Goal: Communication & Community: Answer question/provide support

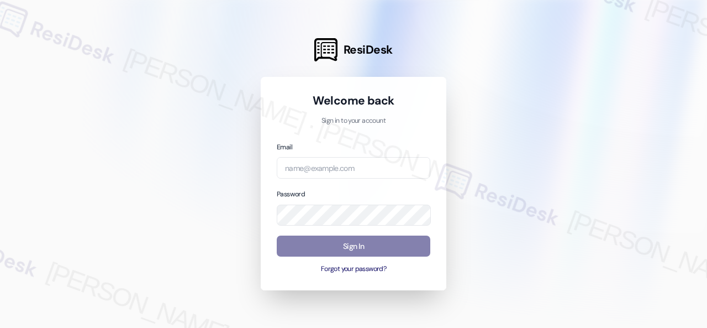
click at [568, 88] on div at bounding box center [353, 164] width 707 height 328
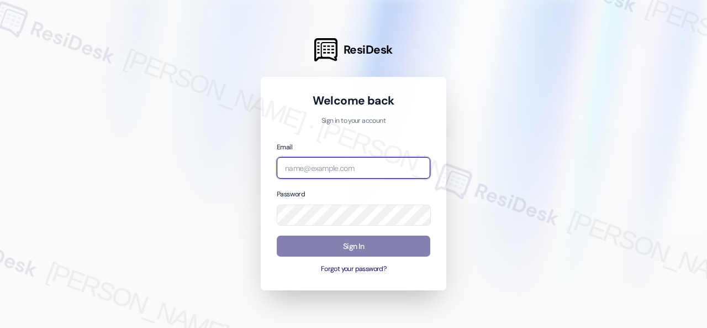
paste input "automated-surveys-baron_properties-[PERSON_NAME].[PERSON_NAME]@baron_[DOMAIN_NA…"
type input "automated-surveys-baron_properties-[PERSON_NAME].[PERSON_NAME]@baron_[DOMAIN_NA…"
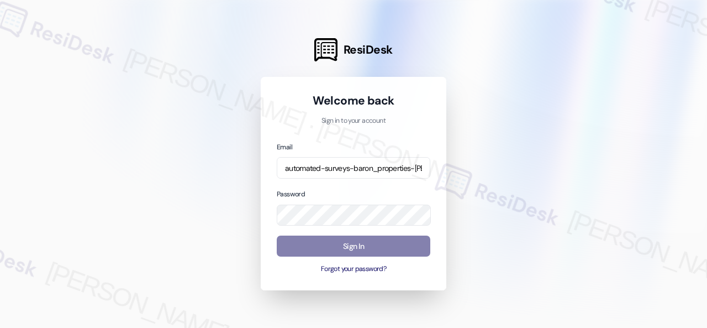
click at [589, 120] on div at bounding box center [353, 164] width 707 height 328
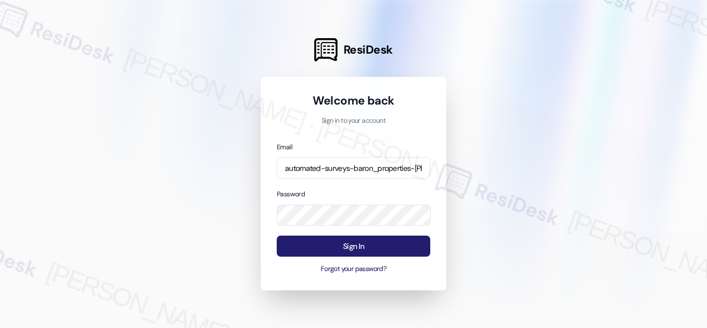
click at [329, 241] on button "Sign In" at bounding box center [354, 246] width 154 height 22
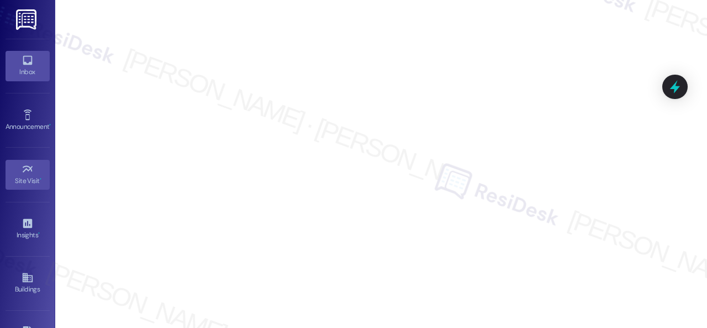
click at [28, 62] on icon at bounding box center [27, 60] width 9 height 9
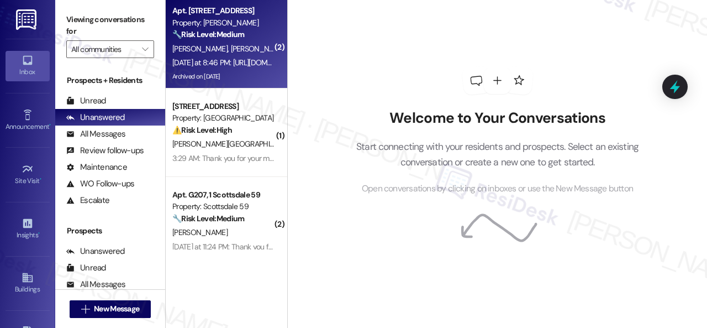
click at [255, 37] on div "🔧 Risk Level: Medium The resident is sending TikTok links. Without context, it'…" at bounding box center [223, 35] width 102 height 12
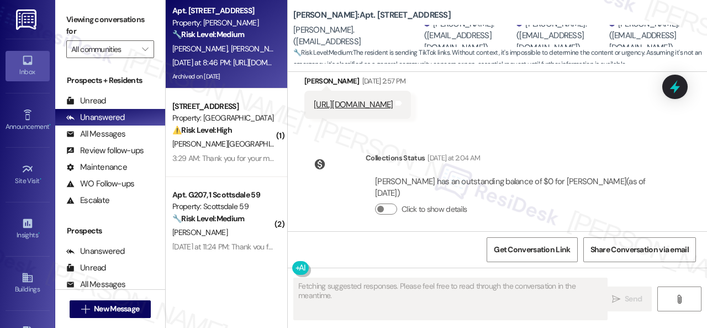
scroll to position [6525, 0]
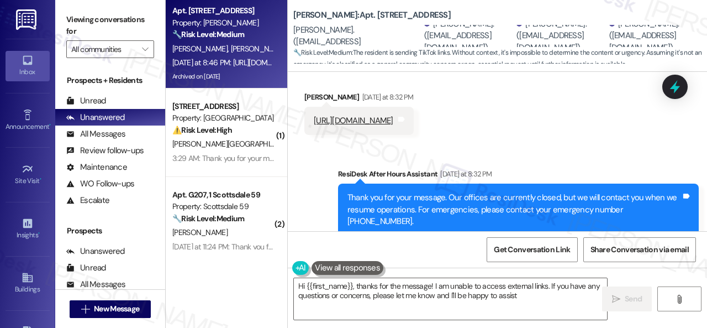
type textarea "Hi {{first_name}}, thanks for the message! I am unable to access external links…"
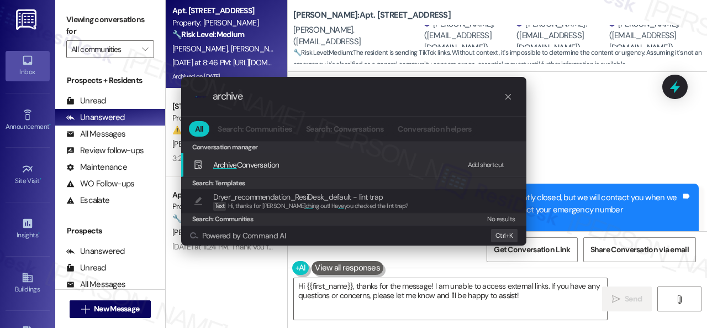
click at [482, 164] on div "Add shortcut" at bounding box center [486, 165] width 36 height 12
click at [232, 165] on span "Archive" at bounding box center [225, 165] width 24 height 10
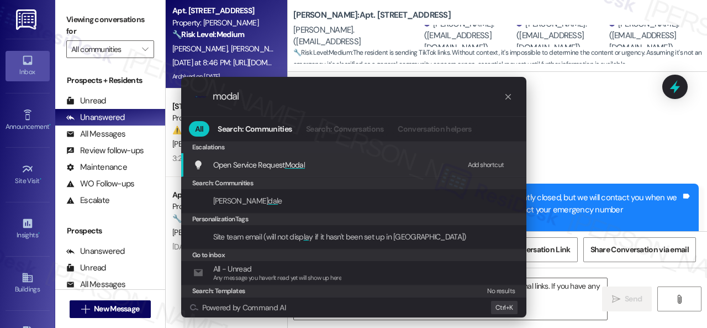
click at [485, 162] on div "Add shortcut" at bounding box center [486, 165] width 36 height 12
drag, startPoint x: 266, startPoint y: 99, endPoint x: 159, endPoint y: 97, distance: 107.2
click at [159, 97] on div ".cls-1{fill:#0a055f;}.cls-2{fill:#0cc4c4;} resideskLogoBlueOrange modal All Sea…" at bounding box center [353, 164] width 707 height 328
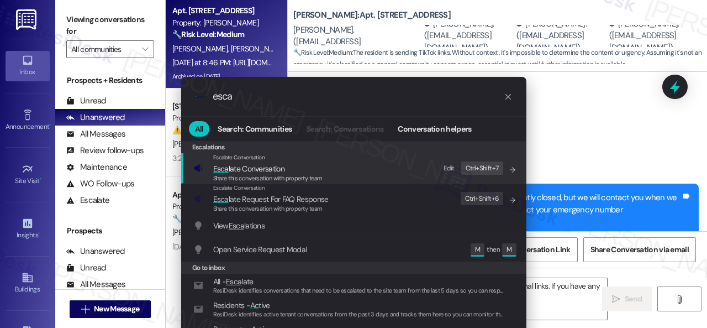
click at [450, 167] on div "Edit" at bounding box center [449, 168] width 11 height 12
drag, startPoint x: 252, startPoint y: 98, endPoint x: 32, endPoint y: 44, distance: 226.5
click at [62, 61] on div ".cls-1{fill:#0a055f;}.cls-2{fill:#0cc4c4;} resideskLogoBlueOrange esca All Sear…" at bounding box center [353, 164] width 707 height 328
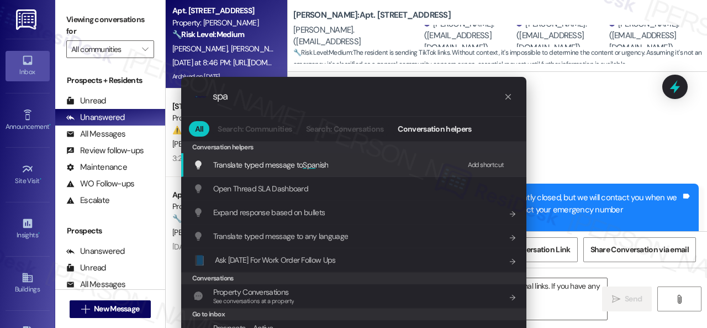
type input "spa"
click at [476, 161] on div "Add shortcut" at bounding box center [486, 165] width 36 height 12
click at [508, 97] on icon "progress bar" at bounding box center [508, 96] width 9 height 9
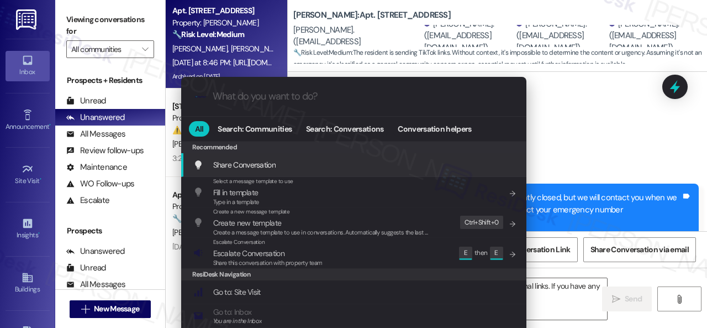
click at [547, 83] on div ".cls-1{fill:#0a055f;}.cls-2{fill:#0cc4c4;} resideskLogoBlueOrange All Search: C…" at bounding box center [353, 164] width 707 height 328
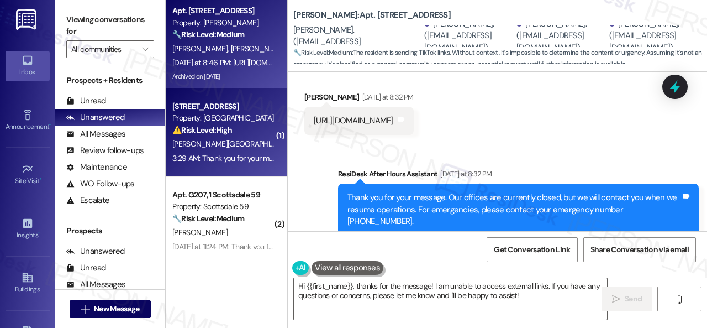
click at [214, 128] on strong "⚠️ Risk Level: High" at bounding box center [202, 130] width 60 height 10
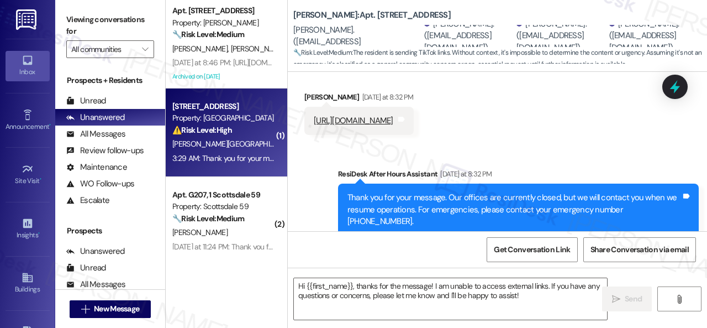
type textarea "Fetching suggested responses. Please feel free to read through the conversation…"
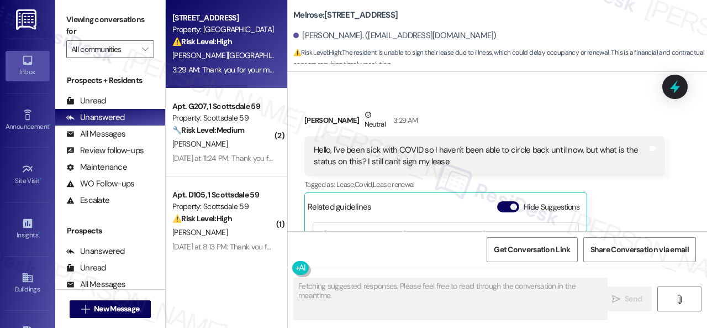
scroll to position [2579, 0]
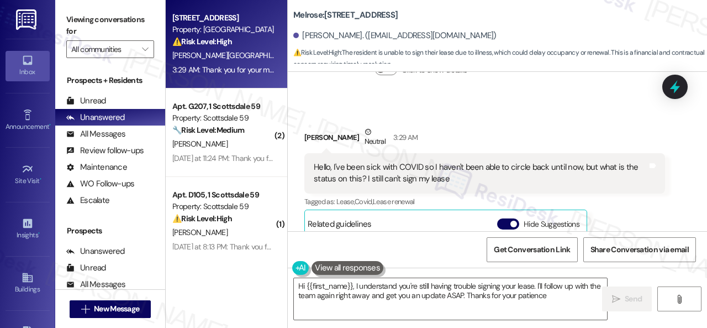
type textarea "Hi {{first_name}}, I understand you're still having trouble signing your lease.…"
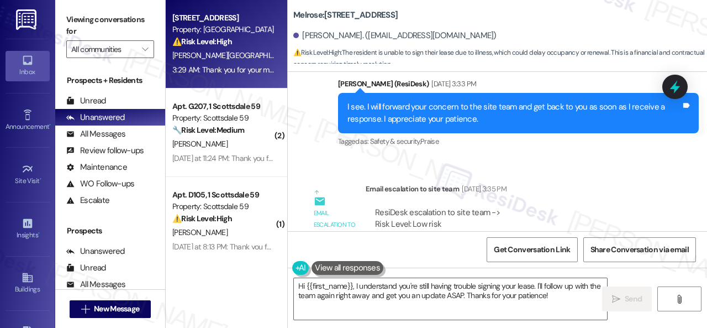
scroll to position [2082, 0]
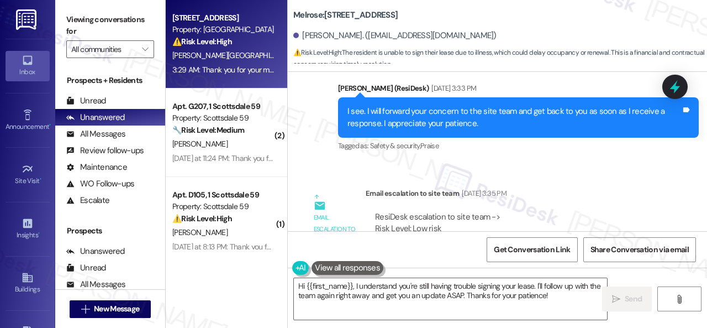
drag, startPoint x: 399, startPoint y: 204, endPoint x: 484, endPoint y: 211, distance: 85.4
click at [484, 211] on div "ResiDesk escalation to site team -> Risk Level: Low risk Topics: Unable to sign…" at bounding box center [515, 235] width 281 height 48
click at [500, 211] on div "ResiDesk escalation to site team -> Risk Level: Low risk Topics: Unable to sign…" at bounding box center [515, 235] width 281 height 48
drag, startPoint x: 507, startPoint y: 206, endPoint x: 402, endPoint y: 205, distance: 105.6
click at [402, 211] on div "ResiDesk escalation to site team -> Risk Level: Low risk Topics: Unable to sign…" at bounding box center [515, 235] width 281 height 48
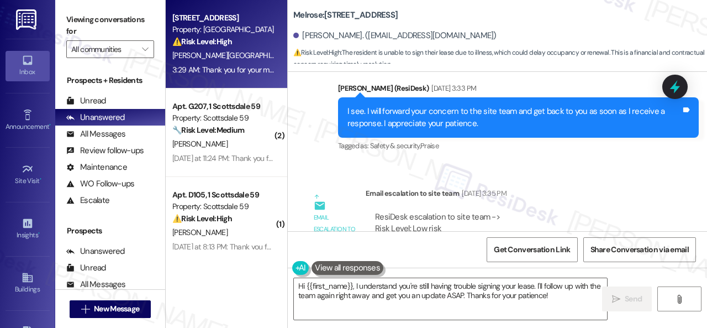
copy div "Unable to sign the lease online."
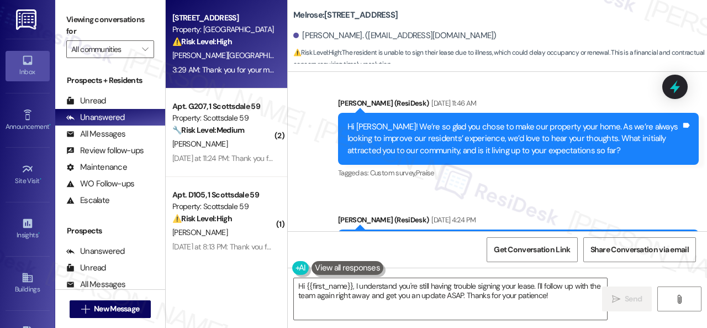
scroll to position [1363, 0]
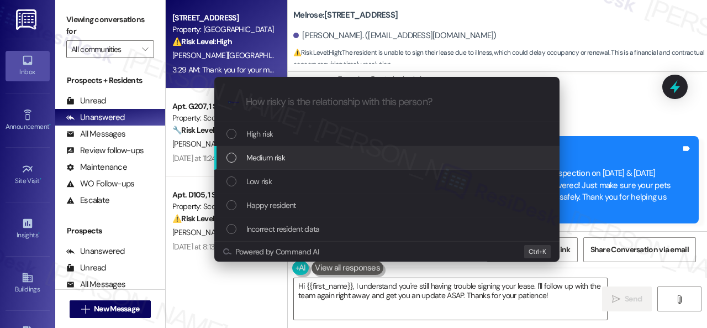
click at [254, 161] on span "Medium risk" at bounding box center [265, 157] width 39 height 12
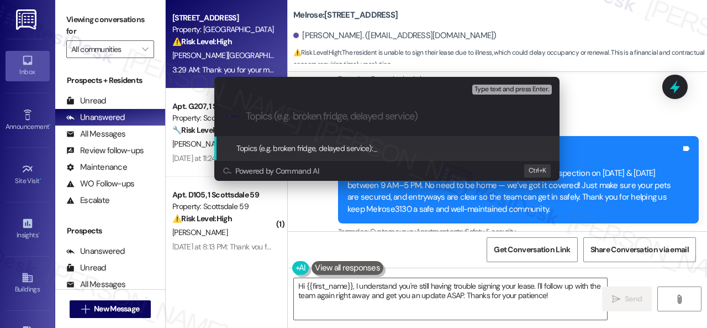
click at [311, 117] on input "Topics (e.g. broken fridge, delayed service)" at bounding box center [396, 117] width 300 height 12
paste input "Unable to sign the lease online."
type input "FOLLOW-UP: Unable to sign the lease online."
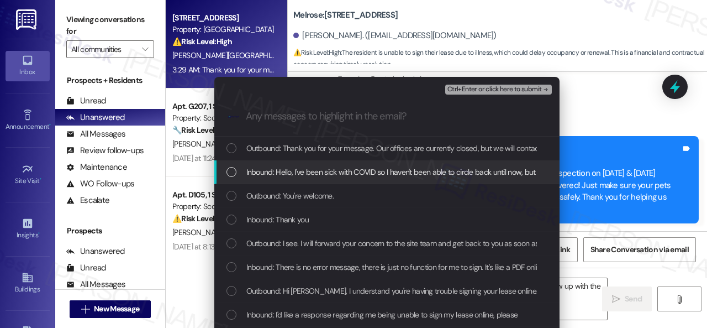
click at [318, 172] on span "Inbound: Hello, I've been sick with COVID so I haven't been able to circle back…" at bounding box center [471, 172] width 451 height 12
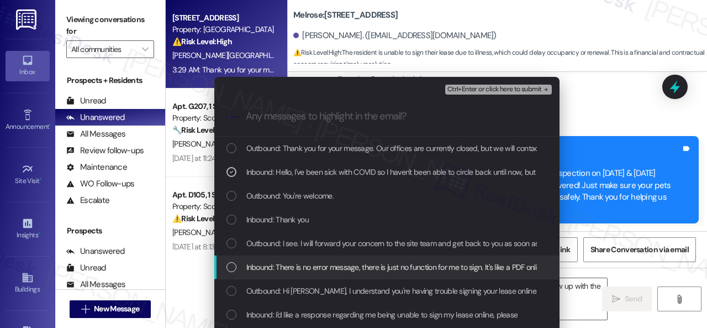
click at [315, 264] on span "Inbound: There is no error message, there is just no function for me to sign. I…" at bounding box center [442, 267] width 392 height 12
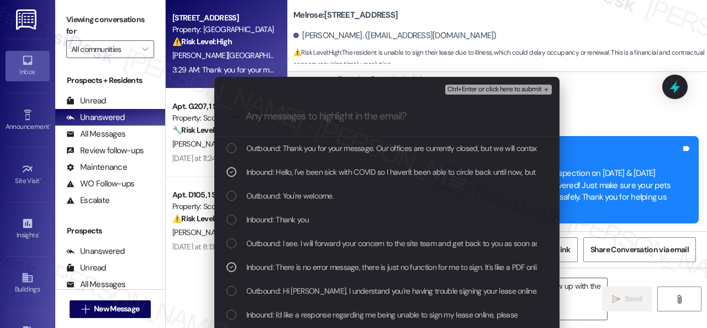
scroll to position [55, 0]
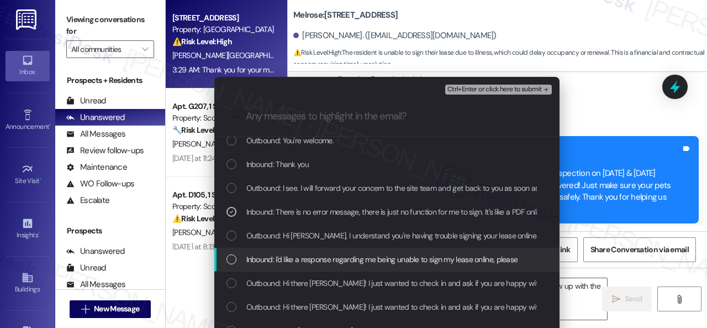
click at [304, 257] on span "Inbound: I'd like a response regarding me being unable to sign my lease online,…" at bounding box center [382, 259] width 272 height 12
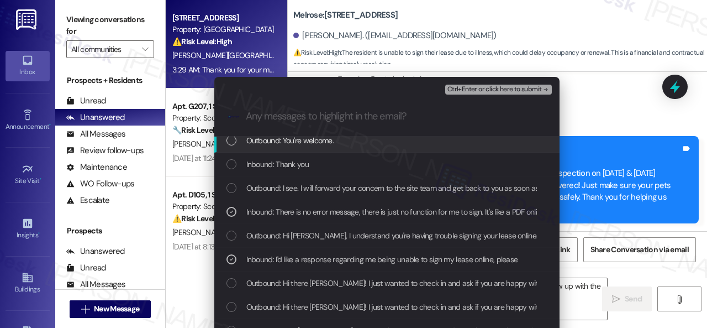
click at [466, 86] on span "Ctrl+Enter or click here to submit" at bounding box center [495, 90] width 95 height 8
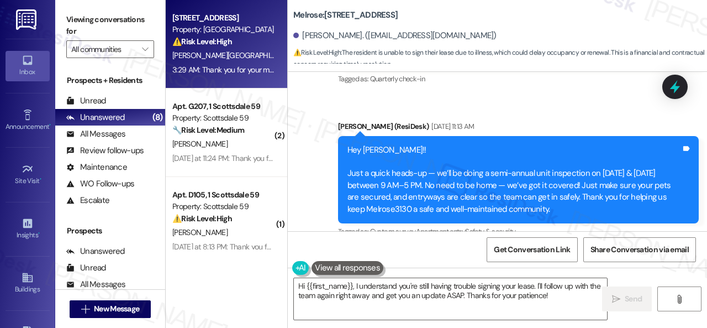
scroll to position [2690, 0]
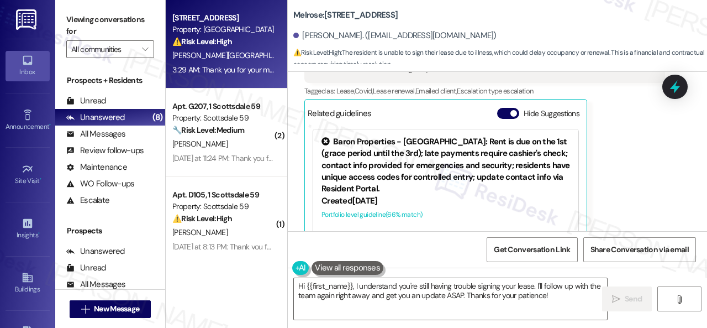
click at [653, 172] on div "Yoko Sakurabayashi Neutral 3:29 AM Hello, I've been sick with COVID so I haven'…" at bounding box center [485, 136] width 361 height 243
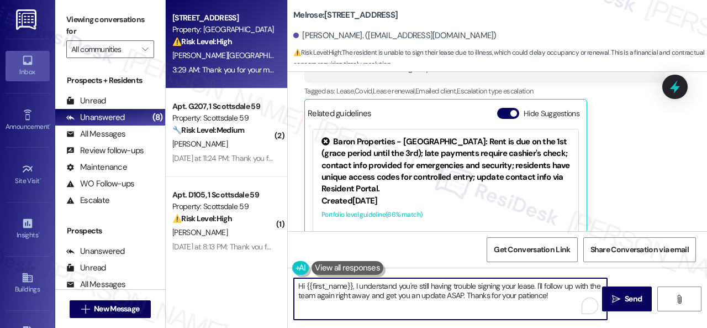
drag, startPoint x: 557, startPoint y: 301, endPoint x: 274, endPoint y: 281, distance: 283.6
click at [274, 281] on div "Apt. 256, 1 Melrose 3130 Apts LLLP Property: Melrose ⚠️ Risk Level: High The re…" at bounding box center [437, 164] width 542 height 328
paste textarea "I haven't received a response from the site team yet, but I have made a follow-…"
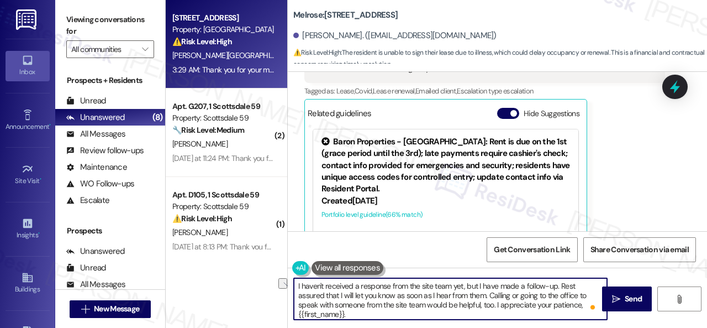
drag, startPoint x: 485, startPoint y: 297, endPoint x: 521, endPoint y: 296, distance: 35.9
click at [521, 296] on textarea "I haven't received a response from the site team yet, but I have made a follow-…" at bounding box center [450, 298] width 313 height 41
click at [567, 307] on textarea "I haven't received a response from the site team yet, but I have made a follow-…" at bounding box center [450, 298] width 313 height 41
type textarea "I haven't received a response from the site team yet, but I have made a follow-…"
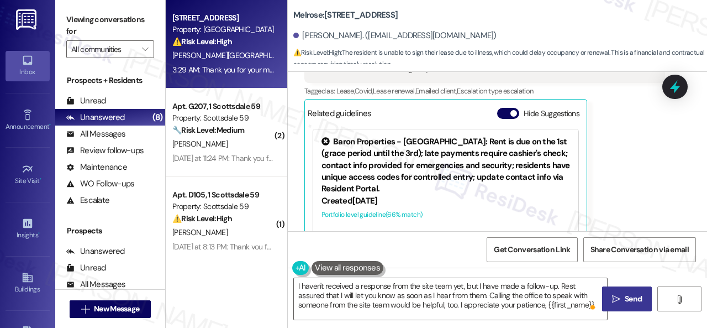
click at [631, 302] on span "Send" at bounding box center [633, 299] width 17 height 12
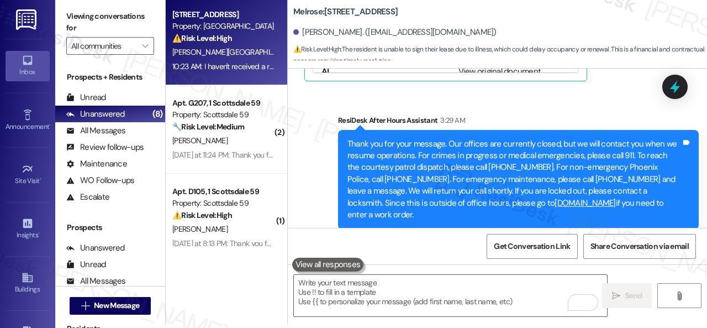
scroll to position [2845, 0]
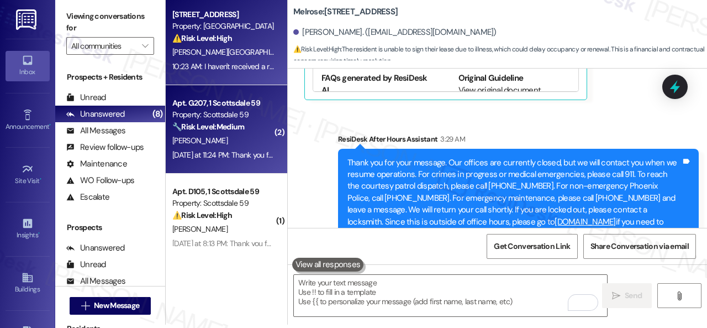
click at [230, 153] on div "Yesterday at 11:24 PM: Thank you for your message. Our offices are currently cl…" at bounding box center [633, 155] width 923 height 10
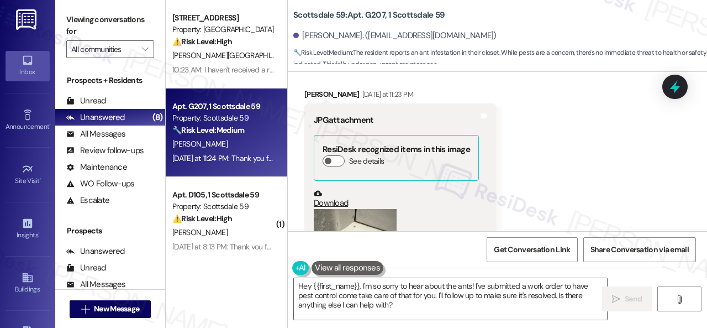
scroll to position [10415, 0]
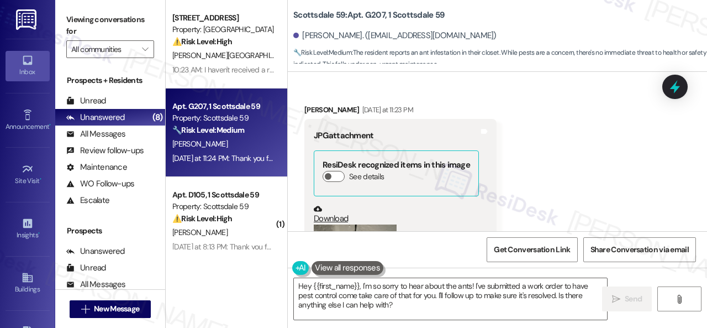
click at [353, 224] on button "Zoom image" at bounding box center [355, 279] width 83 height 111
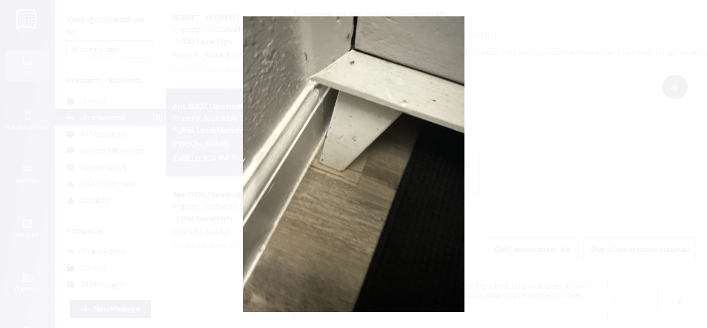
click at [380, 174] on button "Unzoom image" at bounding box center [353, 164] width 707 height 328
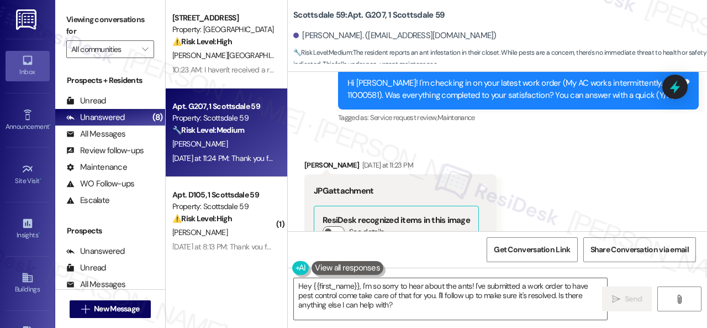
scroll to position [10471, 0]
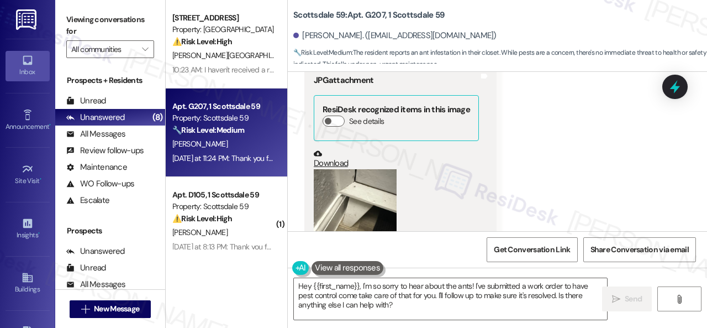
click at [303, 173] on div "Received via SMS Vladimir Abdelnour Yesterday at 11:23 PM JPG attachment ResiDe…" at bounding box center [400, 175] width 209 height 271
click at [342, 169] on button "Zoom image" at bounding box center [355, 224] width 83 height 111
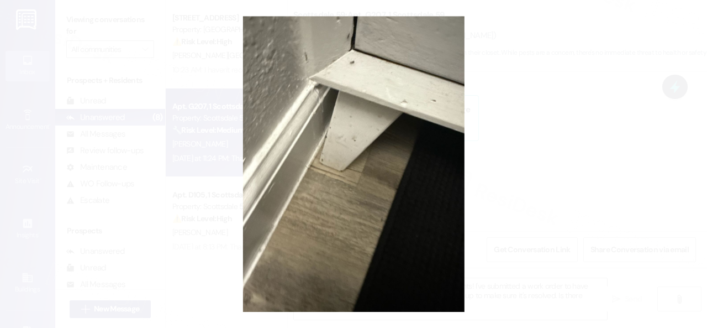
click at [413, 160] on button "Unzoom image" at bounding box center [353, 164] width 707 height 328
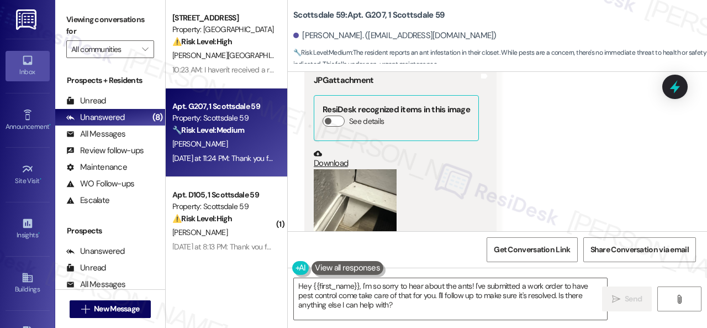
click at [329, 169] on button "Zoom image" at bounding box center [355, 224] width 83 height 111
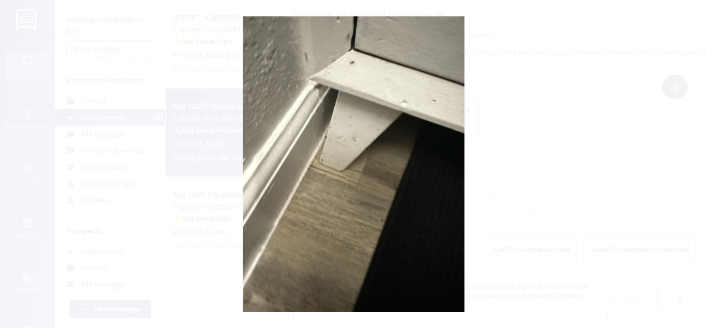
click at [396, 162] on button "Unzoom image" at bounding box center [353, 164] width 707 height 328
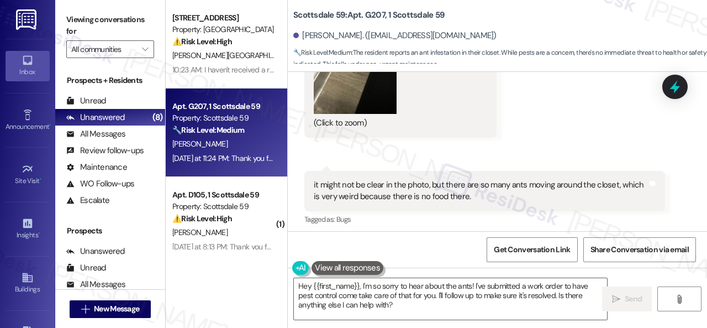
scroll to position [10692, 0]
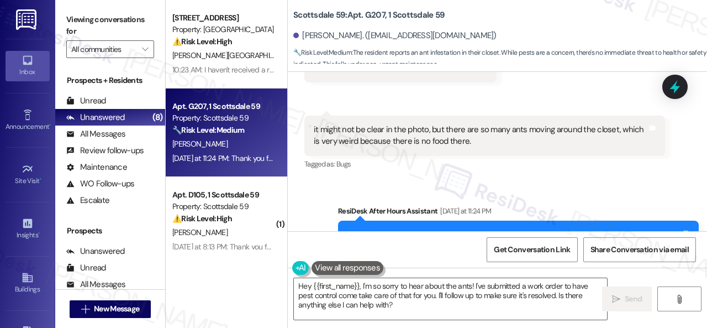
click at [351, 239] on div "Get Conversation Link Share Conversation via email" at bounding box center [497, 249] width 419 height 36
click at [376, 285] on textarea "Hey {{first_name}}, I'm so sorry to hear about the ants! I've submitted a work …" at bounding box center [450, 298] width 313 height 41
click at [377, 285] on textarea "Hey {{first_name}}, I'm so sorry to hear about the ants! I've submitted a work …" at bounding box center [450, 298] width 313 height 41
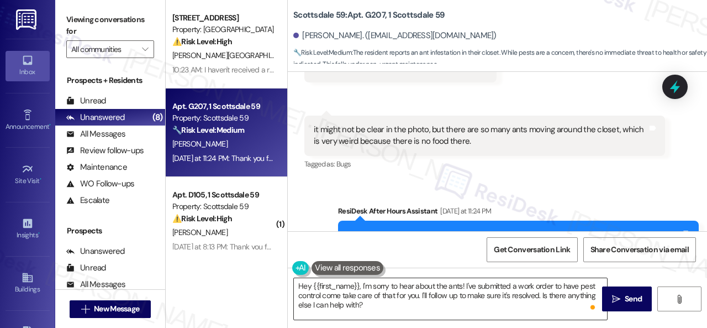
click at [504, 308] on textarea "Hey {{first_name}}, I'm sorry to hear about the ants! I've submitted a work ord…" at bounding box center [450, 298] width 313 height 41
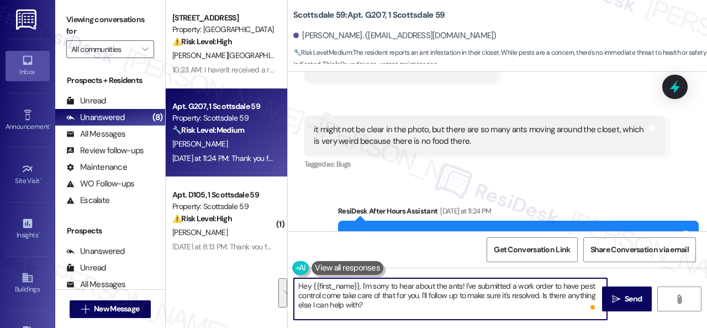
drag, startPoint x: 465, startPoint y: 286, endPoint x: 471, endPoint y: 310, distance: 25.1
click at [471, 310] on textarea "Hey {{first_name}}, I'm sorry to hear about the ants! I've submitted a work ord…" at bounding box center [450, 298] width 313 height 41
paste textarea "s there already a work order for the issue? If so, may I have the work order nu…"
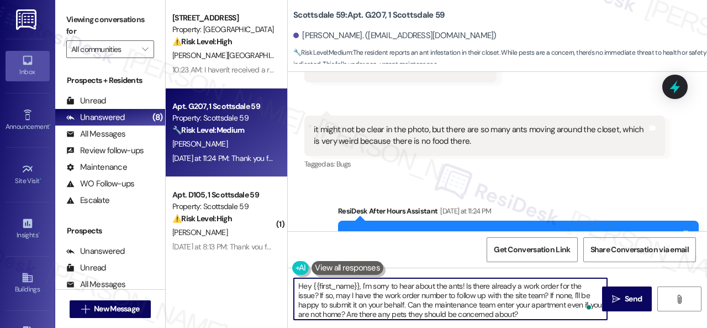
click at [408, 303] on textarea "Hey {{first_name}}, I'm sorry to hear about the ants! Is there already a work o…" at bounding box center [450, 298] width 313 height 41
click at [500, 308] on textarea "Hey {{first_name}}, I'm sorry to hear about the ants! Is there already a work o…" at bounding box center [450, 298] width 313 height 41
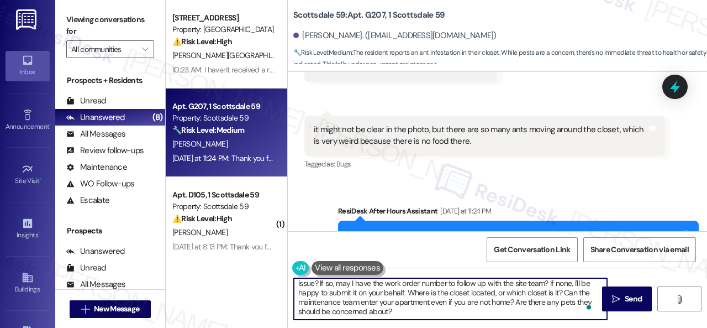
click at [481, 307] on textarea "Hey {{first_name}}, I'm sorry to hear about the ants! Is there already a work o…" at bounding box center [450, 298] width 313 height 41
click at [305, 299] on textarea "Hey {{first_name}}, I'm sorry to hear about the ants! Is there already a work o…" at bounding box center [450, 298] width 313 height 41
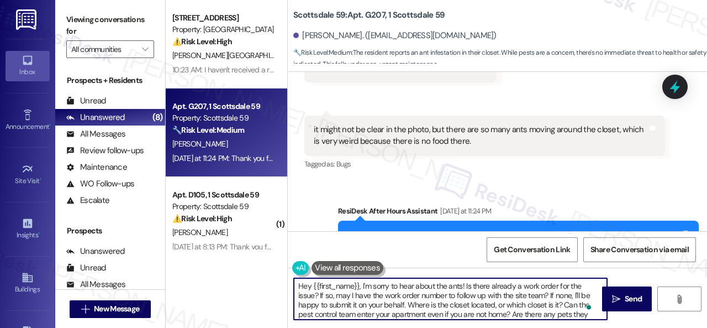
scroll to position [0, 0]
type textarea "Hey {{first_name}}, I'm sorry to hear about the ants! Is there already a work o…"
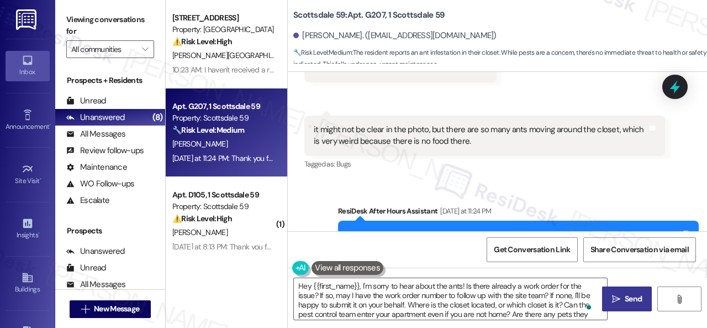
click at [633, 297] on span "Send" at bounding box center [633, 299] width 17 height 12
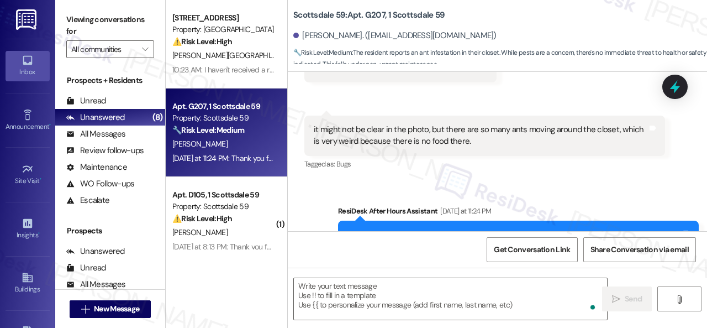
type textarea "Fetching suggested responses. Please feel free to read through the conversation…"
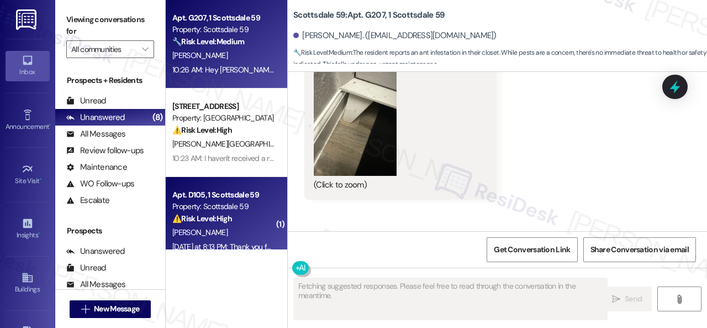
click at [227, 235] on div "A. Ramirez" at bounding box center [223, 232] width 104 height 14
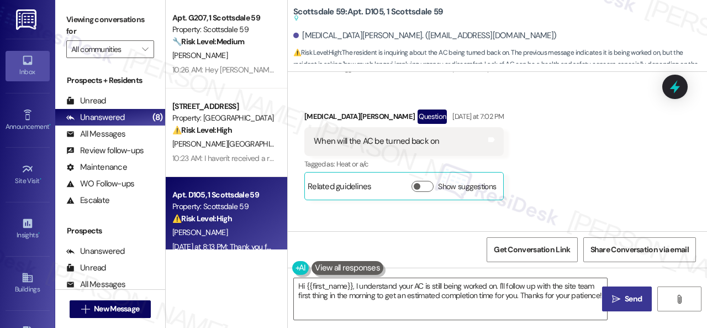
drag, startPoint x: 339, startPoint y: 308, endPoint x: 242, endPoint y: 245, distance: 116.4
click at [249, 249] on div "Apt. G207, 1 Scottsdale 59 Property: Scottsdale 59 🔧 Risk Level: Medium The res…" at bounding box center [437, 164] width 542 height 328
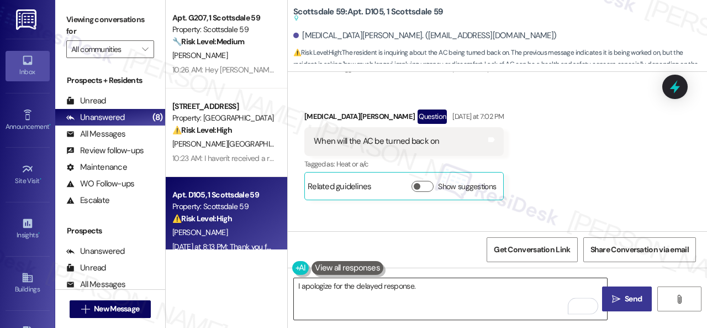
click at [512, 291] on textarea "I apologize for the delayed response." at bounding box center [450, 298] width 313 height 41
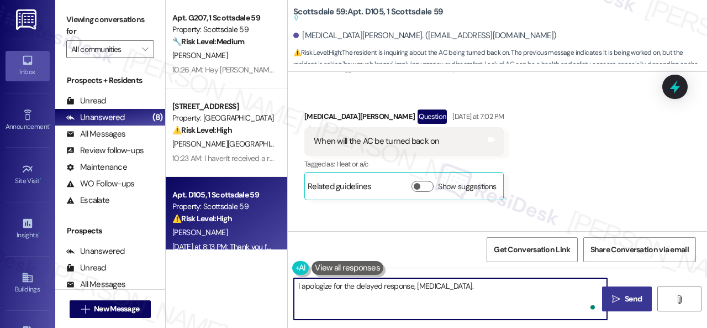
paste textarea "Please don’t hesitate to confirm if you still require further assistance. Thank…"
type textarea "I apologize for the delayed response, Alli. Please don’t hesitate to confirm if…"
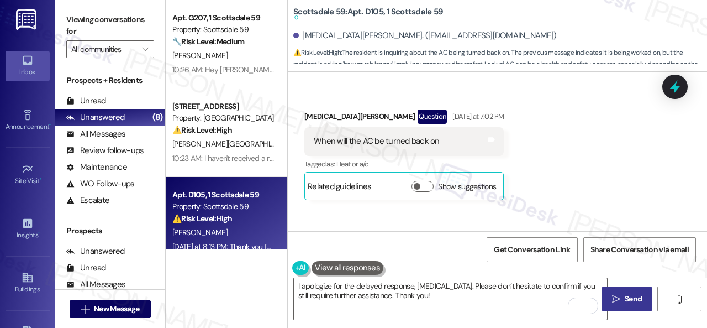
click at [627, 295] on span "Send" at bounding box center [633, 299] width 17 height 12
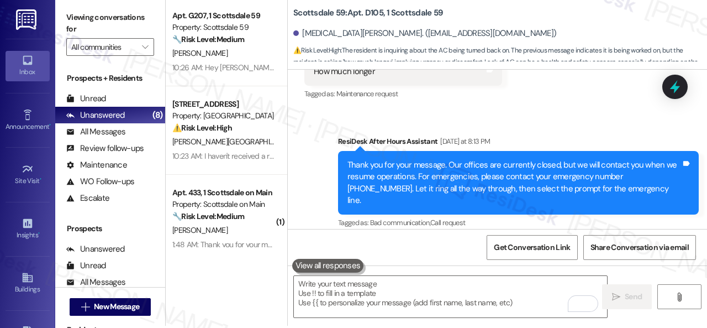
scroll to position [3, 0]
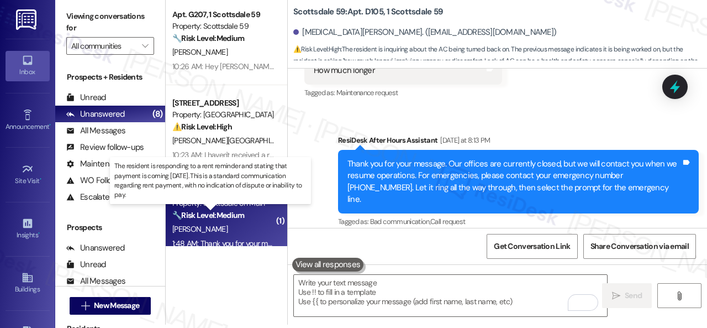
click at [238, 217] on strong "🔧 Risk Level: Medium" at bounding box center [208, 215] width 72 height 10
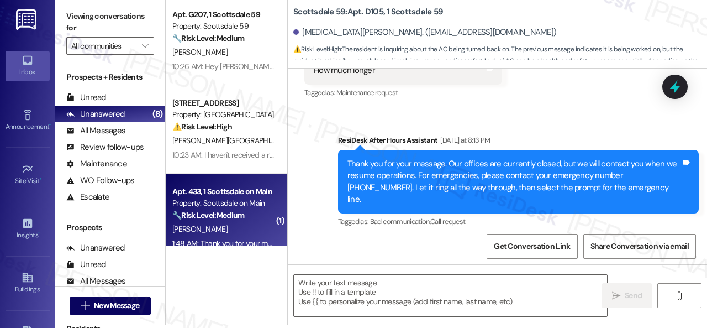
type textarea "Fetching suggested responses. Please feel free to read through the conversation…"
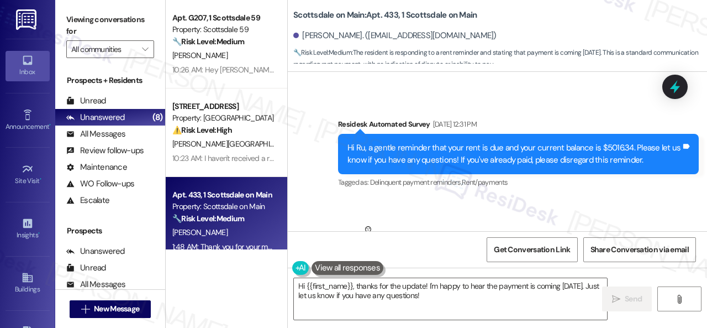
scroll to position [945, 0]
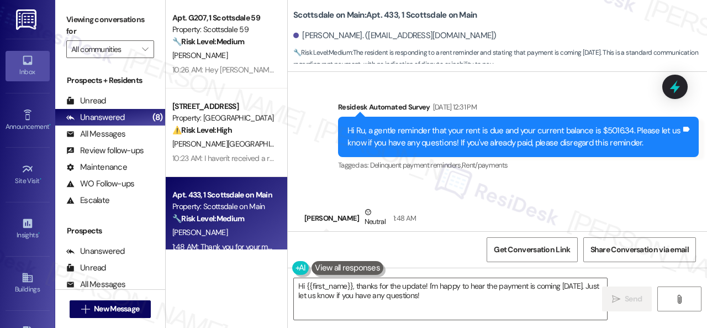
click at [317, 177] on div "Survey, sent via SMS Residesk Automated Survey Sep 10, 2025 at 12:31 PM Hi Ru, …" at bounding box center [497, 128] width 419 height 105
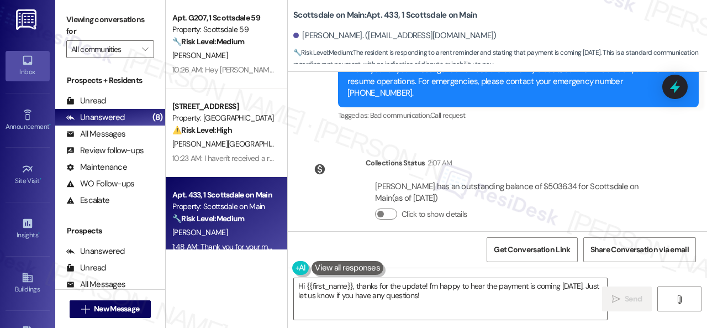
scroll to position [1219, 0]
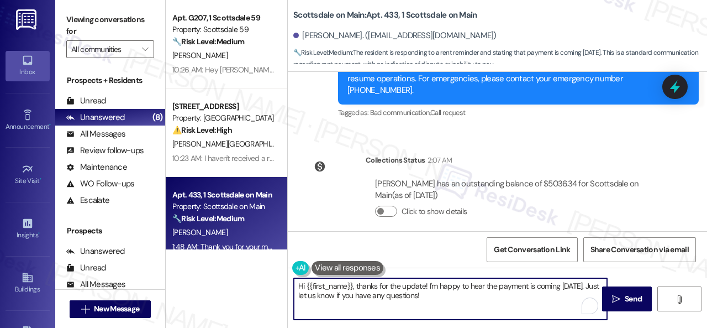
drag, startPoint x: 363, startPoint y: 281, endPoint x: 271, endPoint y: 258, distance: 94.1
click at [271, 258] on div "Apt. G207, 1 Scottsdale 59 Property: Scottsdale 59 🔧 Risk Level: Medium The res…" at bounding box center [437, 164] width 542 height 328
paste textarea "Thanks for updating us on your payment plan! We appreciate you letting us know.…"
click at [543, 291] on textarea "Thanks for updating us on your payment plan! We appreciate you letting us know.…" at bounding box center [450, 298] width 313 height 41
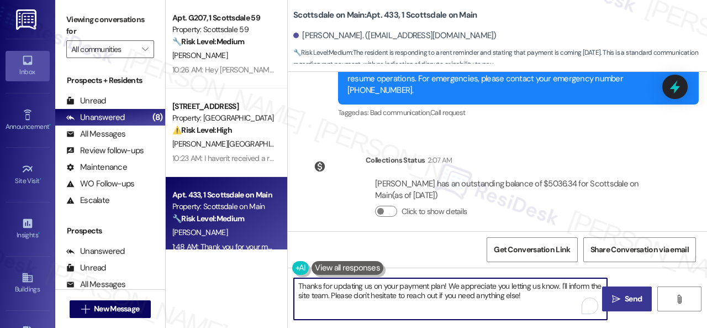
type textarea "Thanks for updating us on your payment plan! We appreciate you letting us know.…"
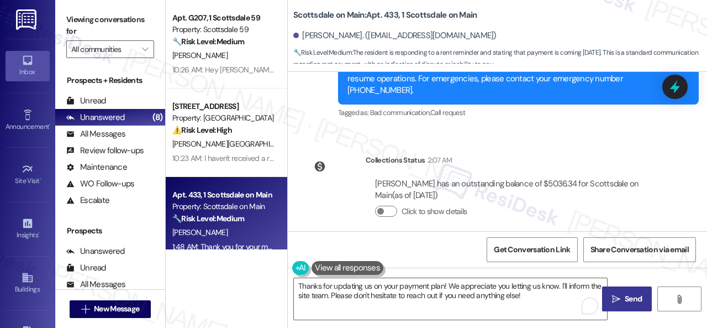
click at [623, 291] on button " Send" at bounding box center [627, 298] width 50 height 25
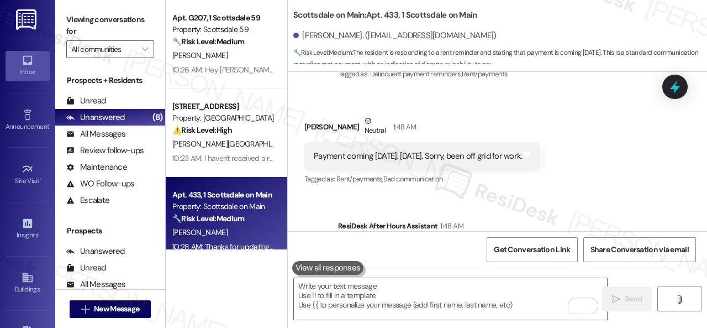
scroll to position [1032, 0]
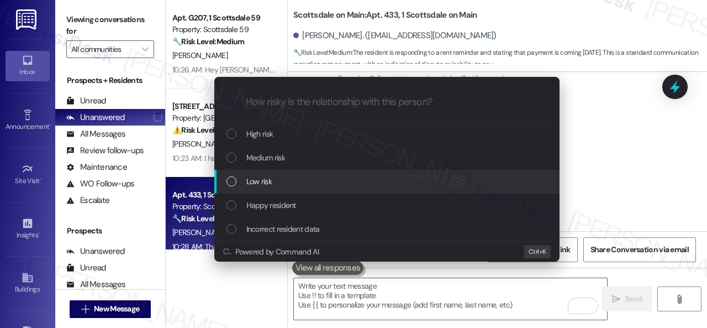
click at [244, 184] on div "Low risk" at bounding box center [388, 181] width 323 height 12
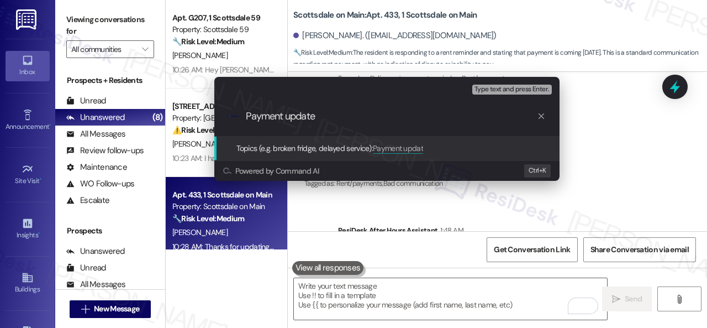
type input "Payment update."
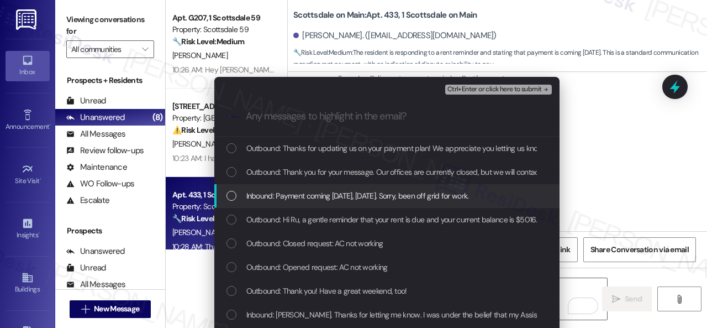
click at [304, 201] on span "Inbound: Payment coming tomorrow, Friday. Sorry, been off grid for work." at bounding box center [357, 196] width 223 height 12
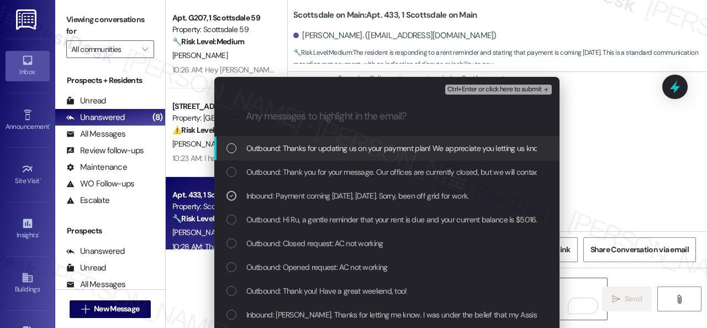
click at [461, 90] on span "Ctrl+Enter or click here to submit" at bounding box center [495, 90] width 95 height 8
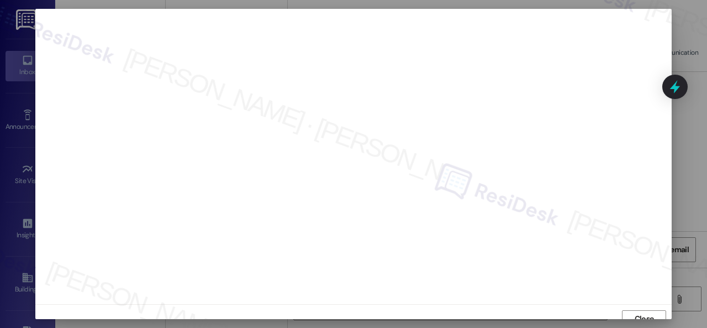
scroll to position [8, 0]
click at [640, 306] on span "Close" at bounding box center [644, 311] width 19 height 12
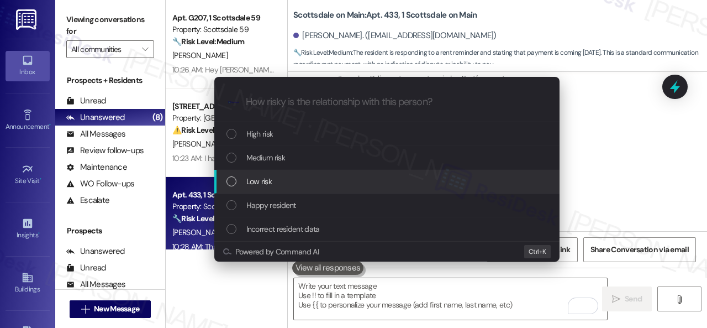
click at [244, 185] on div "Low risk" at bounding box center [388, 181] width 323 height 12
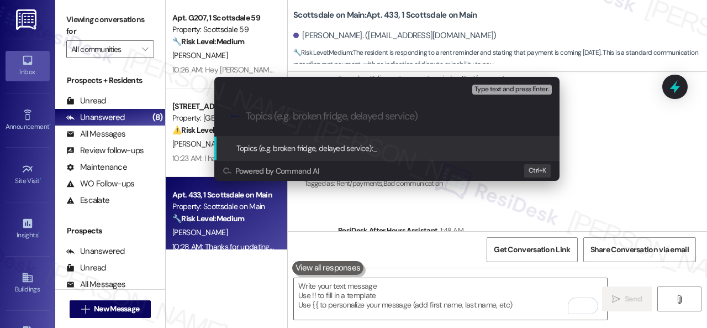
paste input "Payment update."
type input "Payment update."
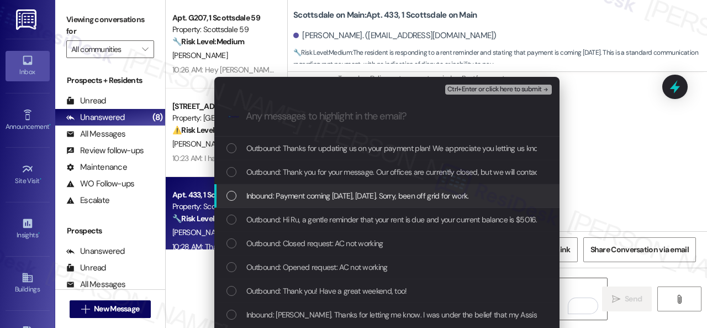
click at [330, 202] on span "Inbound: Payment coming tomorrow, Friday. Sorry, been off grid for work." at bounding box center [357, 196] width 223 height 12
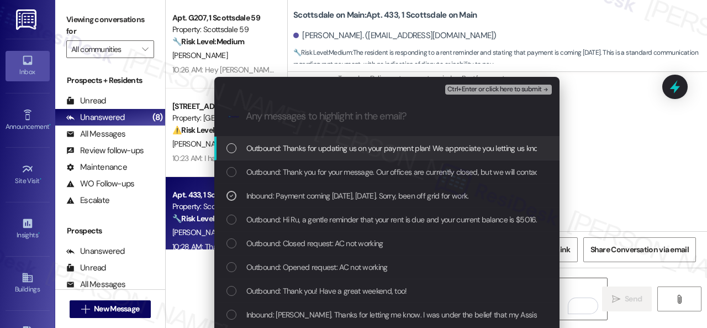
click at [473, 87] on span "Ctrl+Enter or click here to submit" at bounding box center [495, 90] width 95 height 8
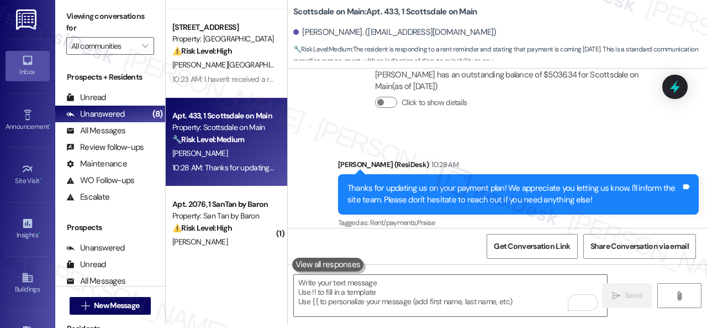
scroll to position [111, 0]
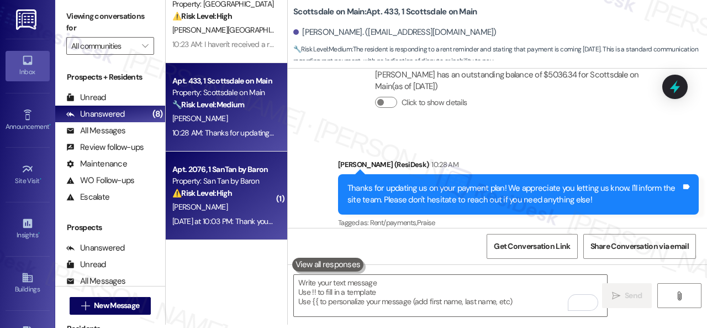
click at [250, 208] on div "J. Sinnema" at bounding box center [223, 207] width 104 height 14
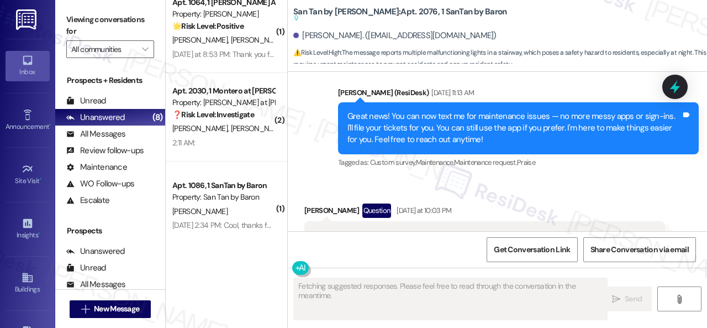
scroll to position [1111, 0]
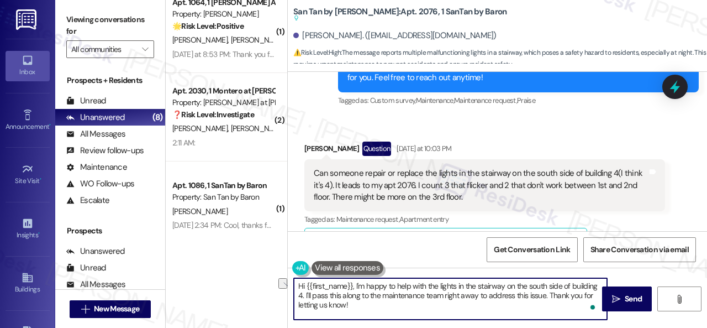
drag, startPoint x: 355, startPoint y: 285, endPoint x: 423, endPoint y: 287, distance: 68.6
click at [423, 287] on textarea "Hi {{first_name}}, I'm happy to help with the lights in the stairway on the sou…" at bounding box center [450, 298] width 313 height 41
drag, startPoint x: 503, startPoint y: 295, endPoint x: 571, endPoint y: 295, distance: 68.0
click at [571, 295] on textarea "Hi {{first_name}}, I understand the issue with the lights in the stairway on th…" at bounding box center [450, 298] width 313 height 41
click at [552, 306] on textarea "Hi {{first_name}}, I understand the issue with the lights in the stairway on th…" at bounding box center [450, 298] width 313 height 41
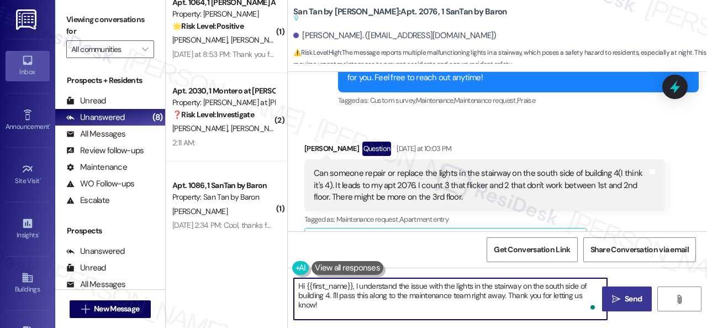
type textarea "Hi {{first_name}}, I understand the issue with the lights in the stairway on th…"
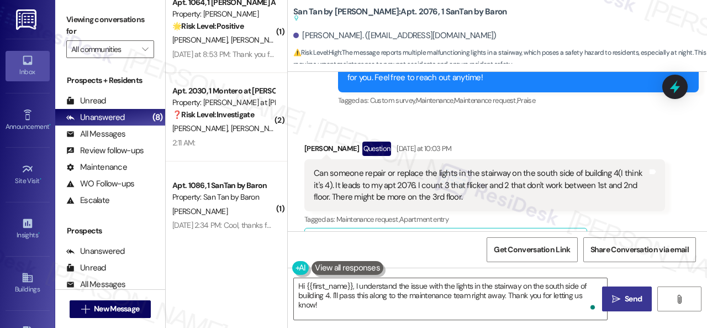
click at [628, 299] on span "Send" at bounding box center [633, 299] width 17 height 12
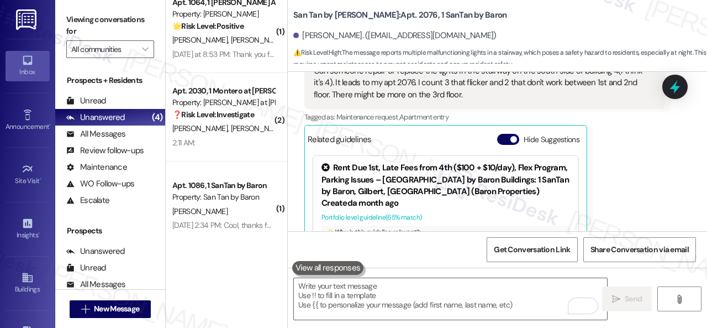
scroll to position [1168, 0]
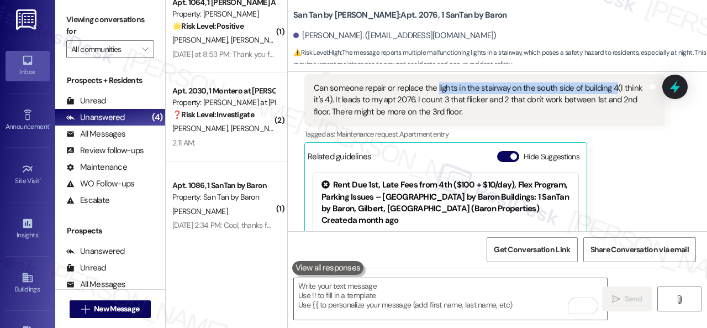
drag, startPoint x: 434, startPoint y: 88, endPoint x: 609, endPoint y: 86, distance: 174.7
click at [609, 86] on div "Can someone repair or replace the lights in the stairway on the south side of b…" at bounding box center [481, 99] width 334 height 35
copy div "lights in the stairway on the south side of building 4"
click at [641, 174] on div "Jason Sinnema Question Yesterday at 10:03 PM Can someone repair or replace the …" at bounding box center [485, 178] width 361 height 245
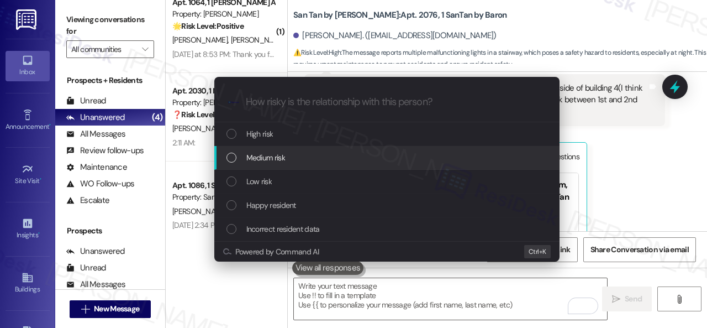
click at [265, 159] on span "Medium risk" at bounding box center [265, 157] width 39 height 12
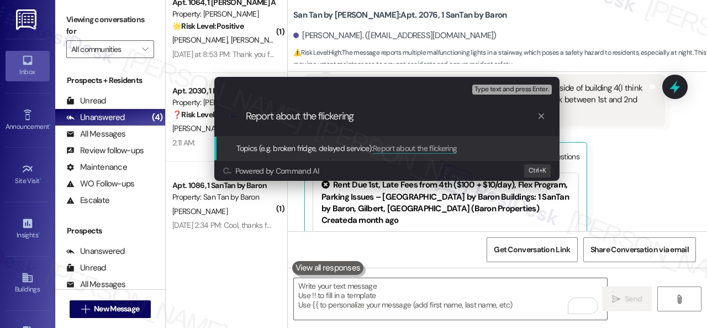
paste input "lights in the stairway on the south side of building 4"
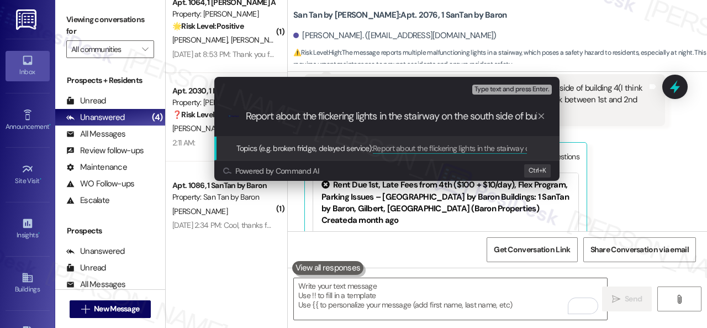
scroll to position [0, 33]
type input "Report about the flickering lights in the stairway on the south side of buildin…"
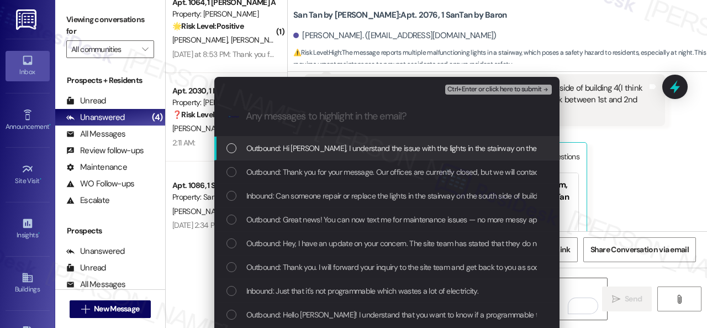
scroll to position [0, 0]
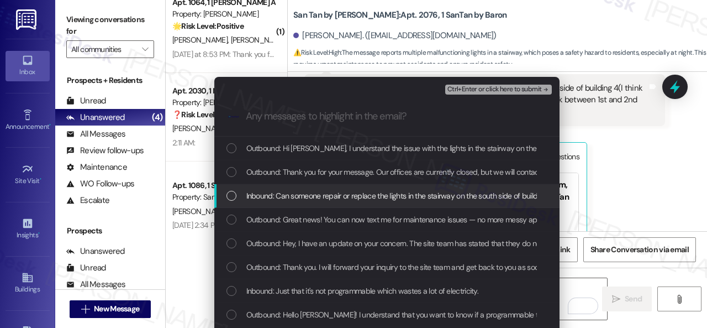
click at [345, 191] on span "Inbound: Can someone repair or replace the lights in the stairway on the south …" at bounding box center [628, 196] width 765 height 12
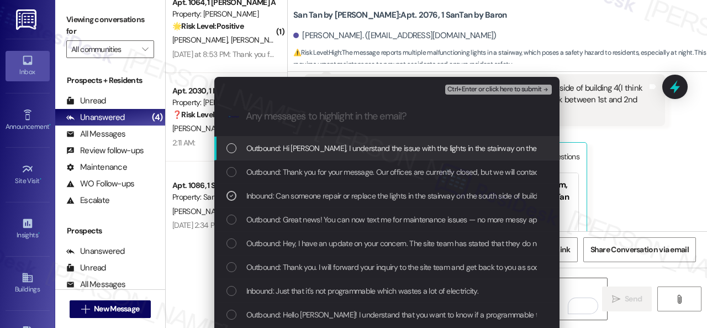
click at [453, 87] on span "Ctrl+Enter or click here to submit" at bounding box center [495, 90] width 95 height 8
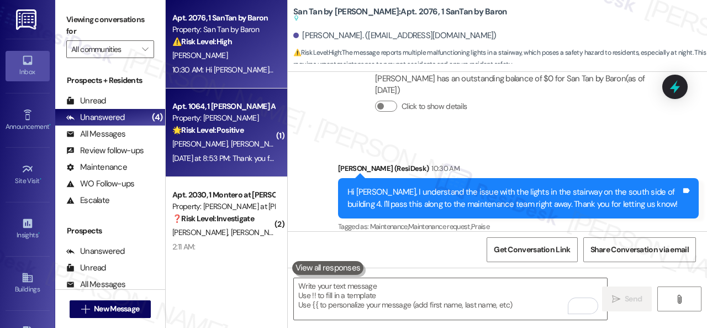
click at [229, 133] on strong "🌟 Risk Level: Positive" at bounding box center [207, 130] width 71 height 10
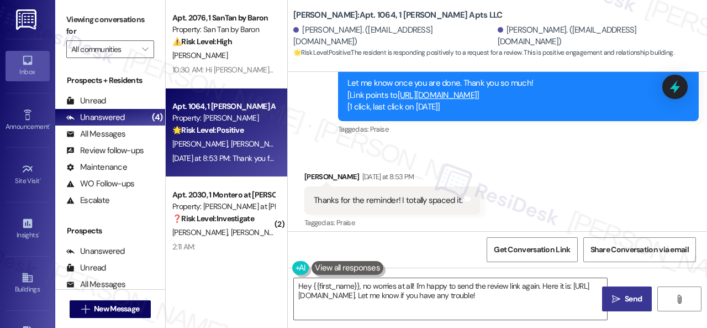
scroll to position [994, 0]
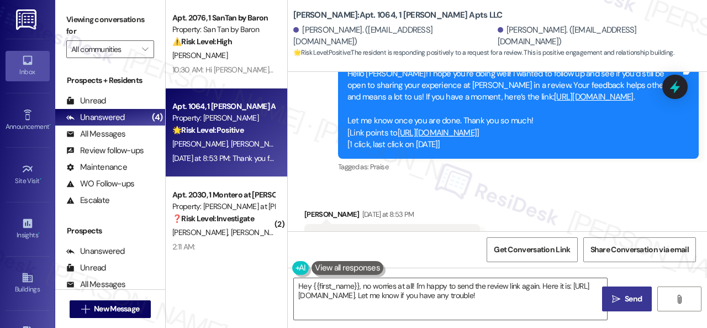
click at [554, 97] on link "https://www.theresidesk.com/links/review-HygfcEa4F" at bounding box center [594, 96] width 80 height 11
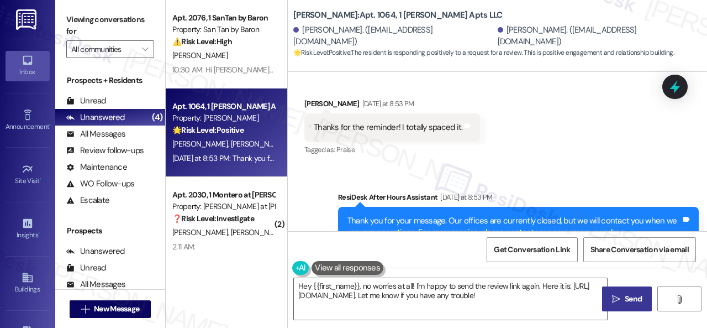
scroll to position [1104, 0]
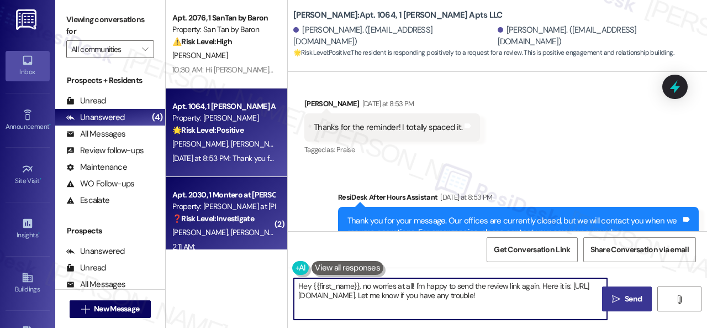
drag, startPoint x: 592, startPoint y: 293, endPoint x: 221, endPoint y: 244, distance: 375.3
click at [221, 244] on div "Apt. 2076, 1 SanTan by Baron Property: San Tan by Baron ⚠️ Risk Level: High The…" at bounding box center [437, 164] width 542 height 328
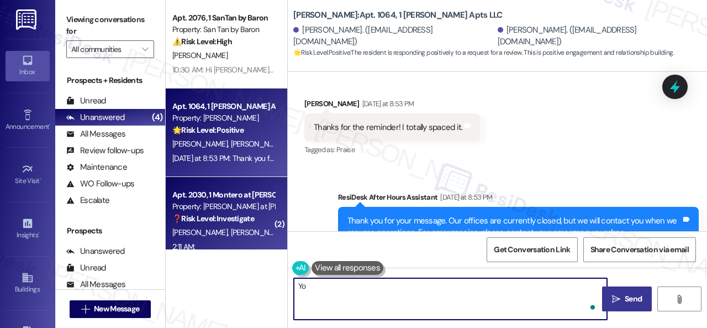
type textarea "Y"
type textarea "No worries. Please provide a screenshot of your review once you are done so I c…"
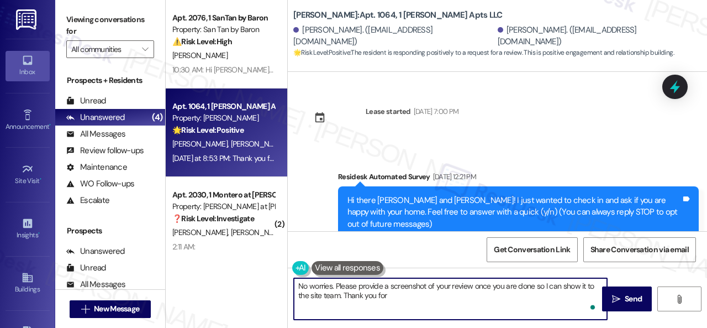
scroll to position [1104, 0]
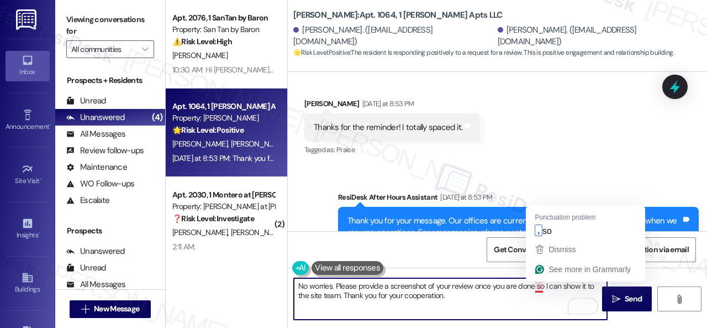
click at [541, 286] on textarea "No worries. Please provide a screenshot of your review once you are done so I c…" at bounding box center [450, 298] width 313 height 41
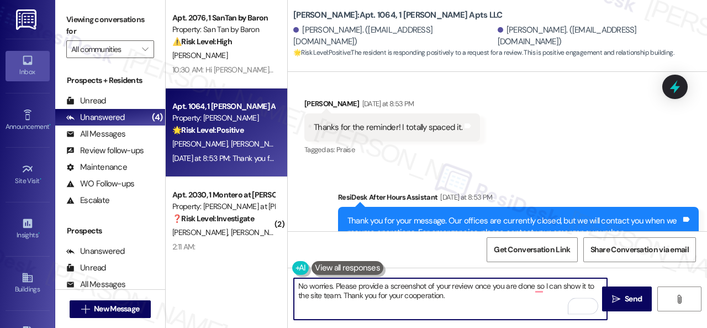
click at [460, 293] on textarea "No worries. Please provide a screenshot of your review once you are done so I c…" at bounding box center [450, 298] width 313 height 41
click at [538, 291] on textarea "No worries. Please provide a screenshot of your review once you are done so I c…" at bounding box center [450, 298] width 313 height 41
type textarea "No worries. Please provide a screenshot of your review once you are done, so I …"
click at [615, 295] on icon "" at bounding box center [616, 299] width 8 height 9
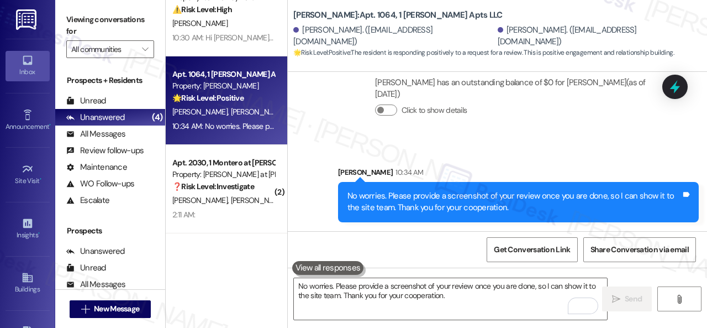
scroll to position [55, 0]
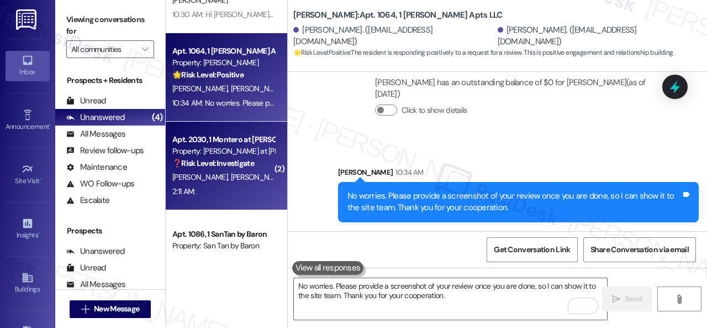
click at [259, 181] on div "P. Vega M. Martinez" at bounding box center [223, 177] width 104 height 14
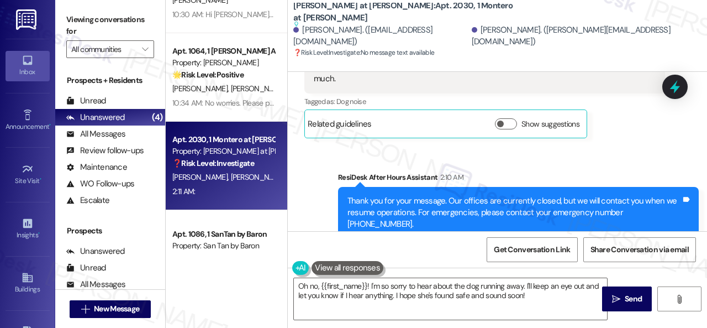
scroll to position [1482, 0]
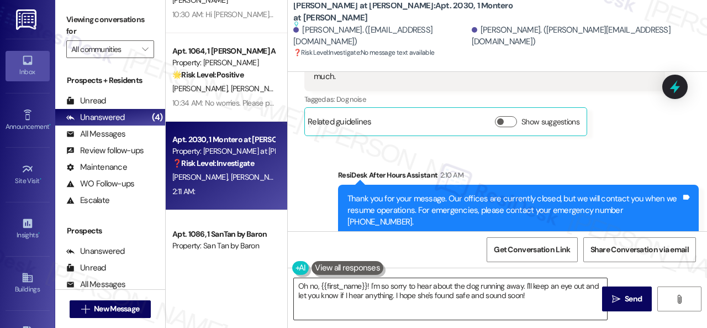
click at [525, 293] on textarea "Oh no, {{first_name}}! I'm so sorry to hear about the dog running away. I'll ke…" at bounding box center [450, 298] width 313 height 41
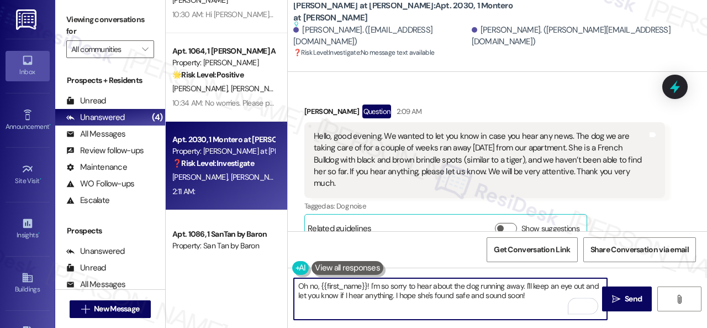
scroll to position [1371, 0]
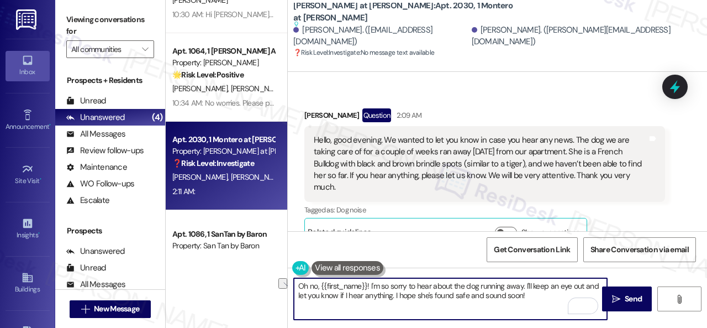
drag, startPoint x: 298, startPoint y: 285, endPoint x: 366, endPoint y: 286, distance: 67.4
click at [366, 286] on textarea "Oh no, {{first_name}}! I'm so sorry to hear about the dog running away. I'll ke…" at bounding box center [450, 298] width 313 height 41
click at [516, 300] on textarea "Hello Plinio! I'm so sorry to hear about the dog running away. I'll keep an eye…" at bounding box center [450, 298] width 313 height 41
type textarea "Hello Plinio! I'm so sorry to hear about the dog running away. I'll keep an eye…"
click at [626, 298] on span "Send" at bounding box center [633, 299] width 17 height 12
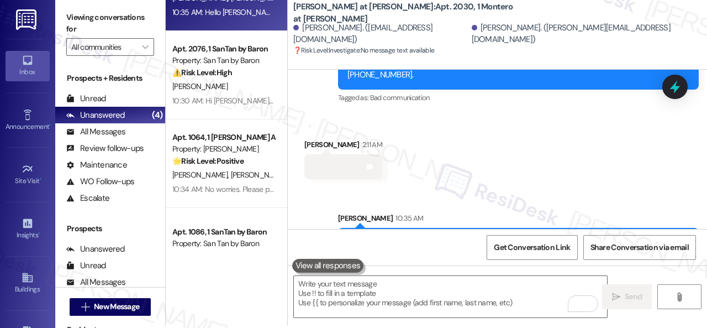
scroll to position [3, 0]
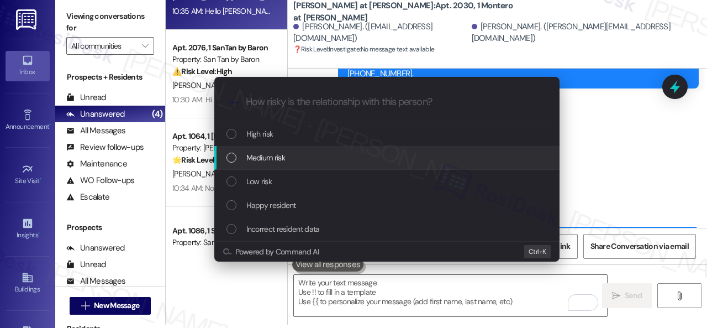
click at [254, 160] on span "Medium risk" at bounding box center [265, 157] width 39 height 12
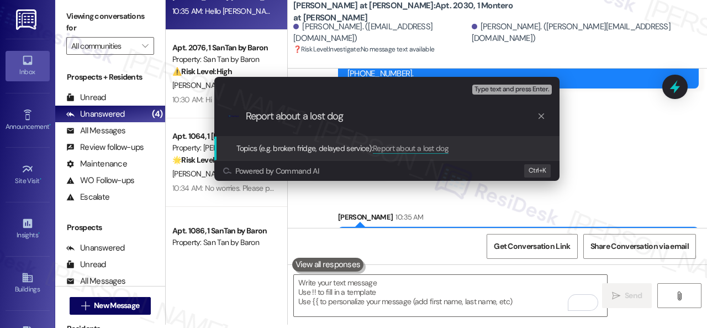
type input "Report about a lost dog."
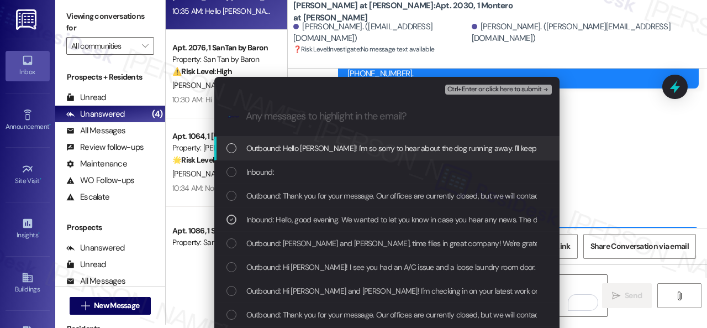
click at [454, 83] on div "Ctrl+Enter or click here to submit" at bounding box center [499, 89] width 109 height 14
click at [452, 86] on span "Ctrl+Enter or click here to submit" at bounding box center [495, 90] width 95 height 8
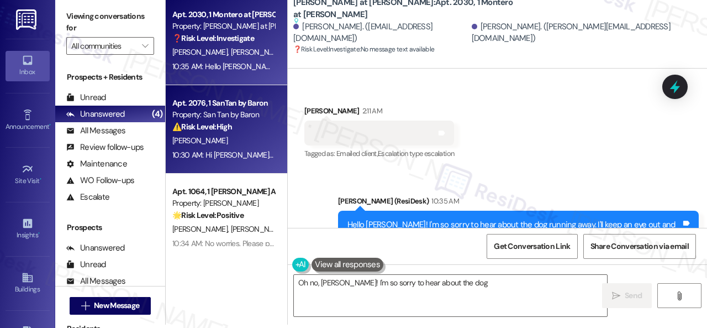
scroll to position [104, 0]
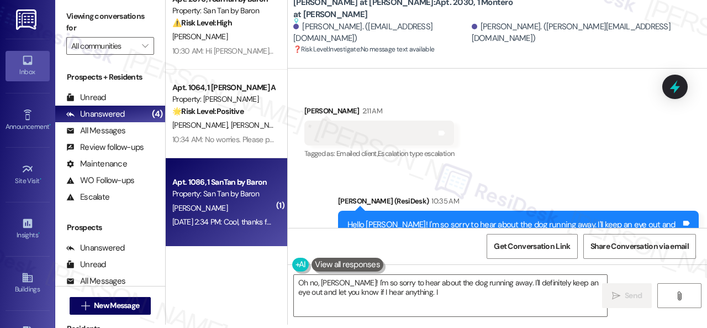
type textarea "Oh no, Plinio! I'm so sorry to hear about the dog running away. I'll definitely…"
click at [232, 215] on div "Aug 24, 2025 at 2:34 PM: Cool, thanks for letting me know! Aug 24, 2025 at 2:34…" at bounding box center [223, 222] width 104 height 14
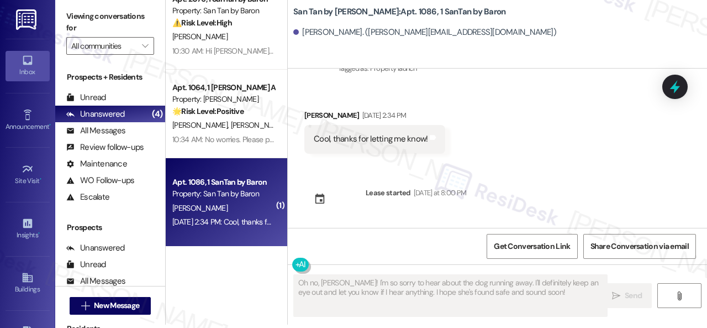
scroll to position [0, 0]
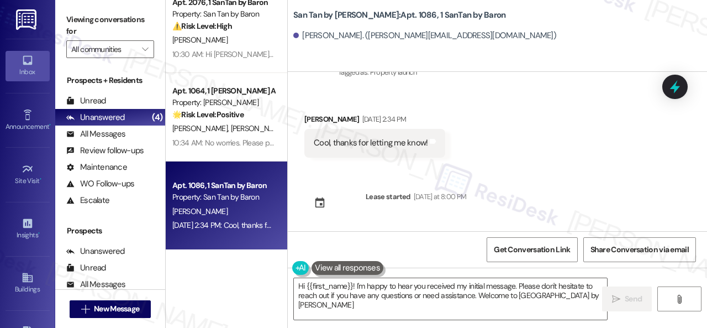
type textarea "Hi {{first_name}}! I'm happy to hear you received my initial message. Please do…"
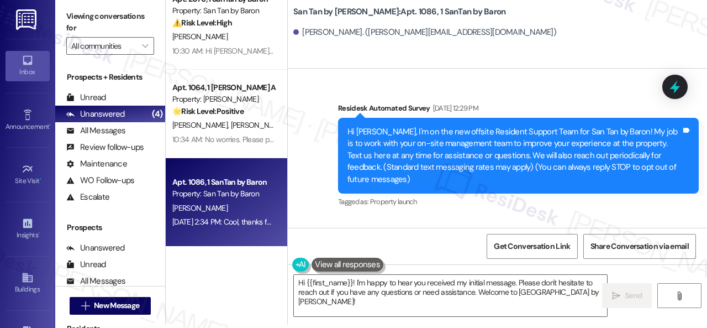
click at [431, 86] on div "Survey, sent via SMS Residesk Automated Survey Aug 13, 2025 at 12:29 PM Hi Vale…" at bounding box center [497, 147] width 419 height 140
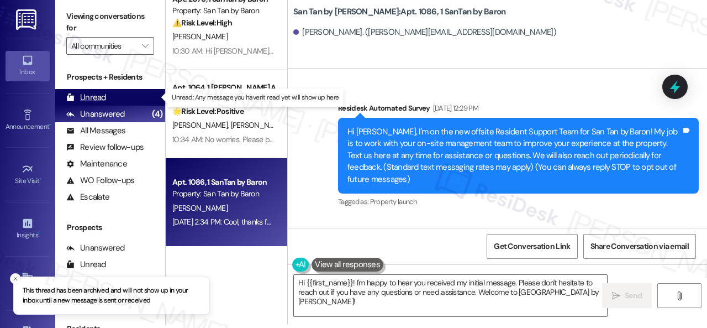
click at [99, 102] on div "Unread" at bounding box center [86, 98] width 40 height 12
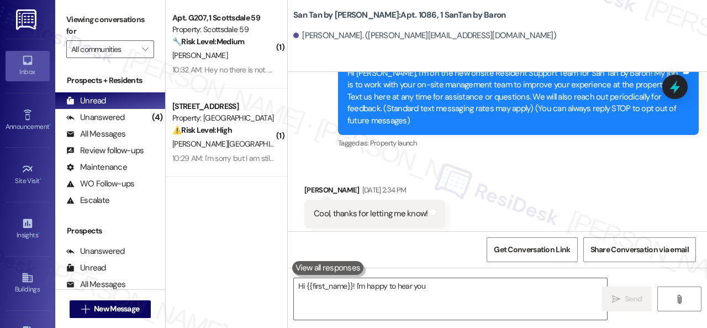
scroll to position [67, 0]
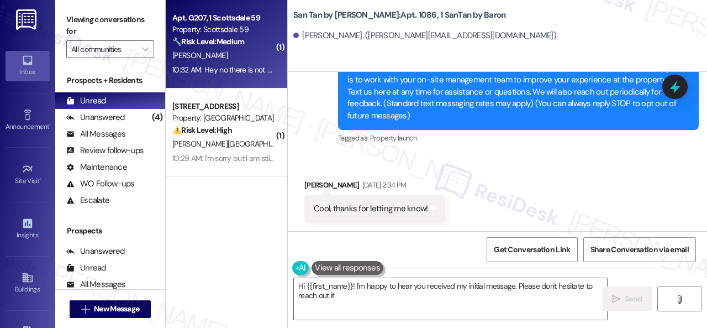
type textarea "Hi {{first_name}}! I'm happy to hear you received my initial message. Please do…"
click at [246, 65] on div "10:32 AM: Hey no there is not. that's why i sent you this yes enter the apartme…" at bounding box center [331, 70] width 318 height 10
type textarea "Hi {{first_name}}! I'm happy to hear you received"
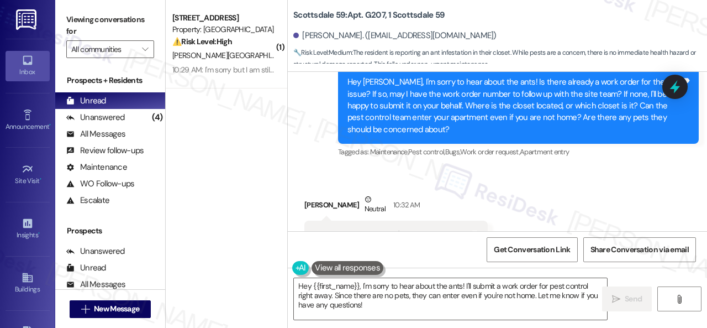
scroll to position [10918, 0]
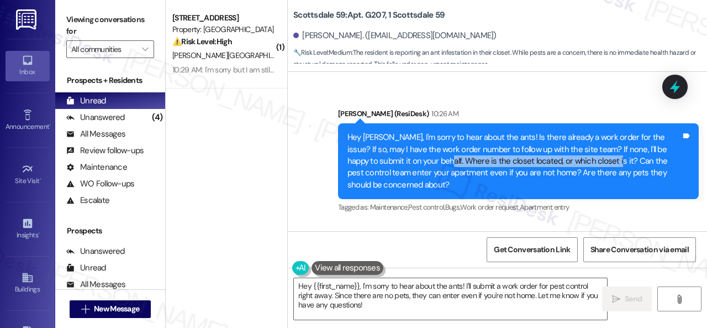
drag, startPoint x: 430, startPoint y: 82, endPoint x: 597, endPoint y: 79, distance: 166.9
click at [597, 132] on div "Hey Vladimir, I'm sorry to hear about the ants! Is there already a work order f…" at bounding box center [515, 161] width 334 height 59
copy div "Where is the closet located, or which closet is it?"
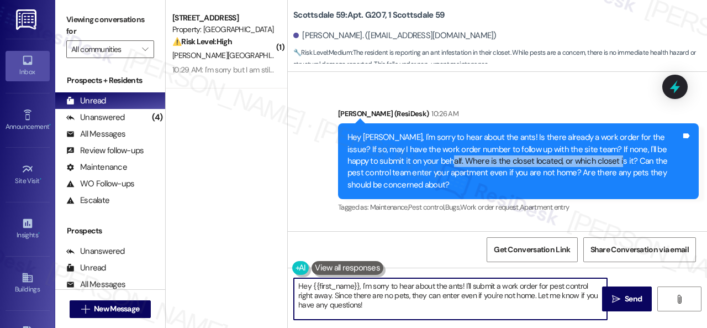
drag, startPoint x: 368, startPoint y: 301, endPoint x: 250, endPoint y: 271, distance: 121.4
click at [250, 271] on div "( 1 ) Apt. 256, 1 Melrose 3130 Apts LLLP Property: Melrose ⚠️ Risk Level: High …" at bounding box center [437, 164] width 542 height 328
paste textarea "Where is the closet located, or which closet is it?"
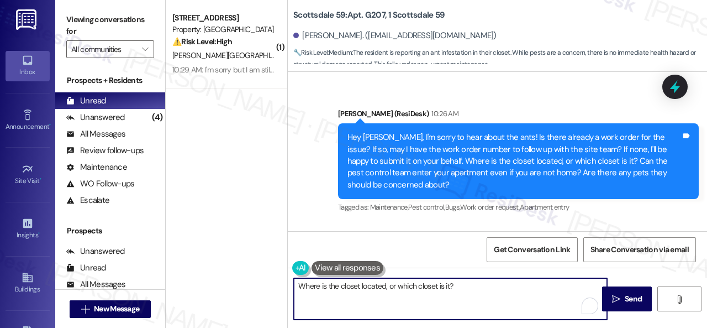
scroll to position [10973, 0]
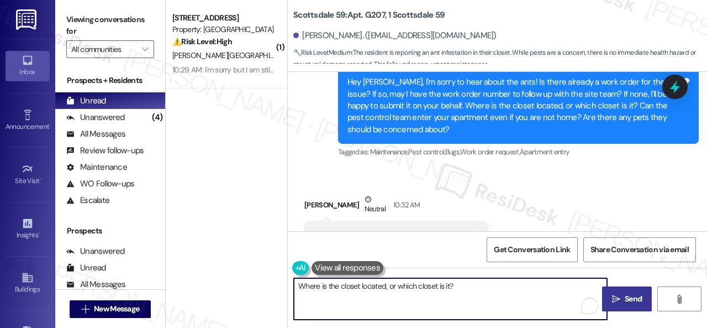
type textarea "Where is the closet located, or which closet is it?"
click at [623, 295] on span "Send" at bounding box center [634, 299] width 22 height 12
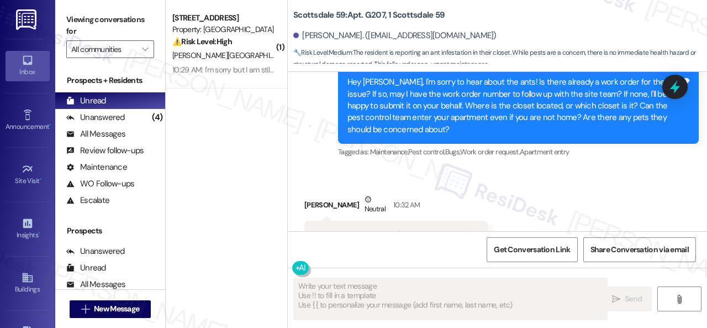
type textarea "Fetching suggested responses. Please feel free to read through the conversation…"
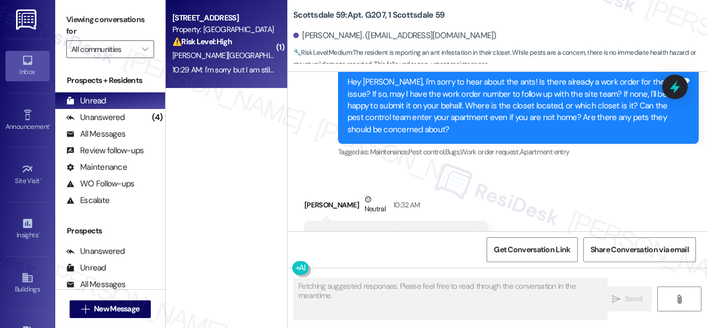
scroll to position [10973, 0]
click at [256, 48] on div "Apt. 256, 1 Melrose 3130 Apts LLLP Property: Melrose ⚠️ Risk Level: High The re…" at bounding box center [223, 30] width 104 height 38
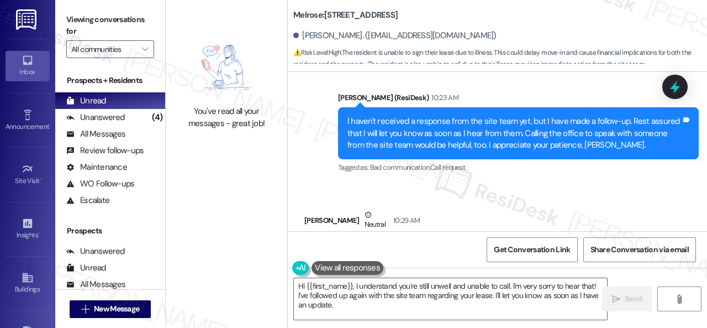
scroll to position [3006, 0]
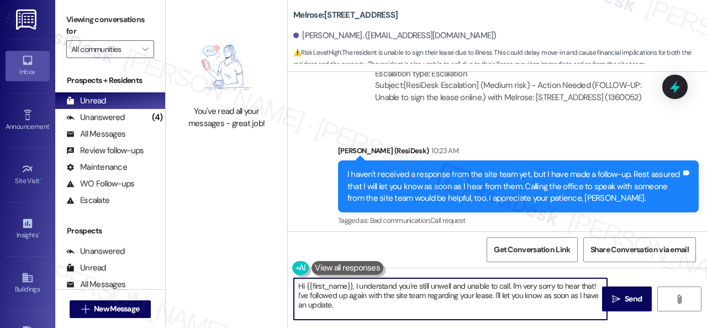
drag, startPoint x: 344, startPoint y: 303, endPoint x: 240, endPoint y: 266, distance: 111.0
click at [240, 266] on div "You've read all your messages - great job! Melrose: Apt. 256, 1 Melrose 3130 Ap…" at bounding box center [437, 164] width 542 height 328
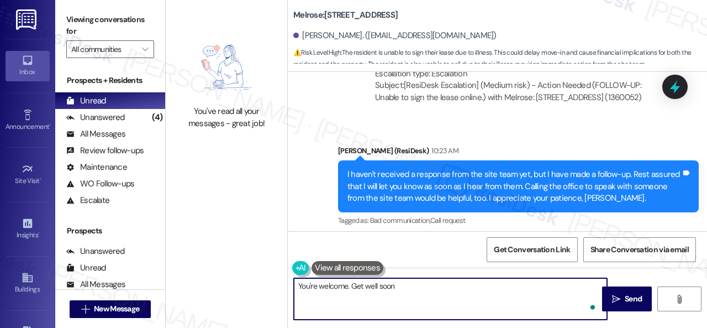
type textarea "You're welcome. Get well soon!"
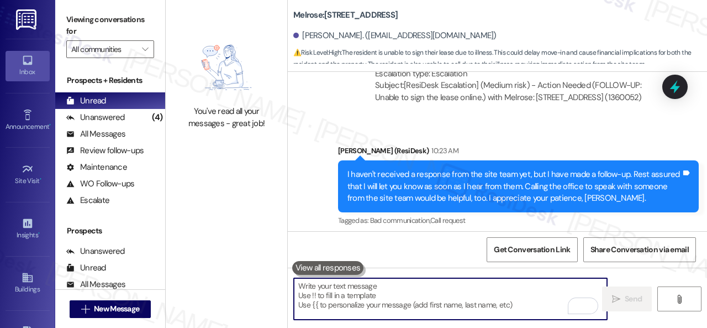
scroll to position [3116, 0]
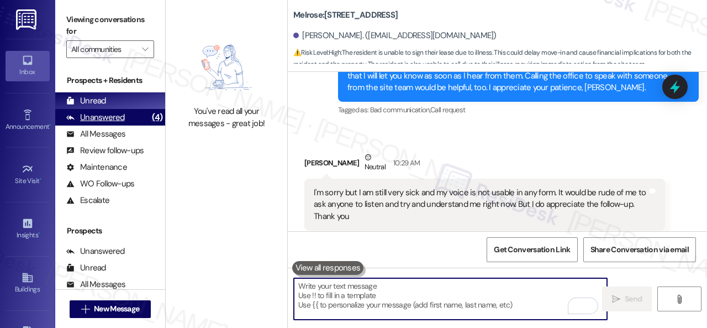
click at [106, 112] on div "Unanswered" at bounding box center [95, 118] width 59 height 12
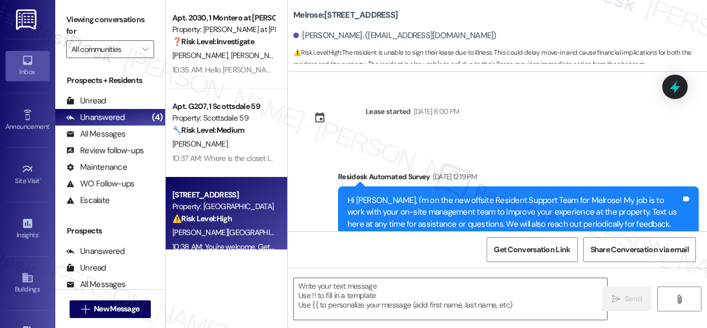
type textarea "Fetching suggested responses. Please feel free to read through the conversation…"
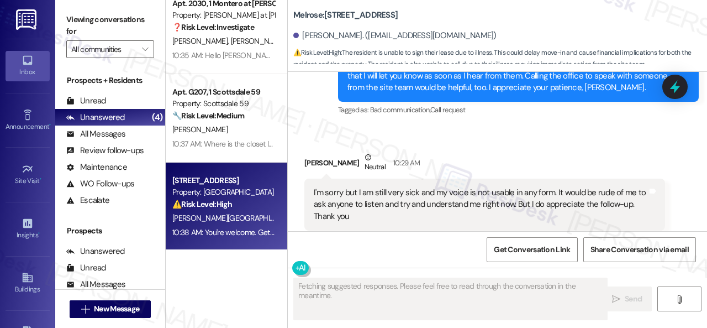
scroll to position [15, 0]
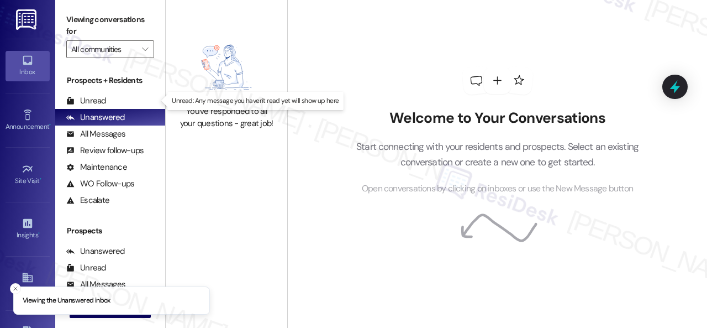
drag, startPoint x: 94, startPoint y: 101, endPoint x: 175, endPoint y: 71, distance: 86.5
click at [95, 99] on div "Unread" at bounding box center [86, 101] width 40 height 12
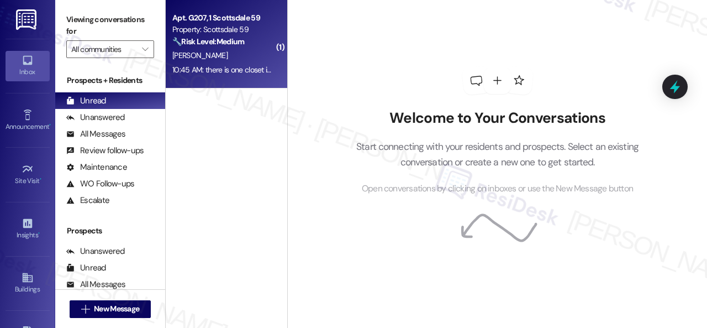
click at [253, 54] on div "[PERSON_NAME]" at bounding box center [223, 56] width 104 height 14
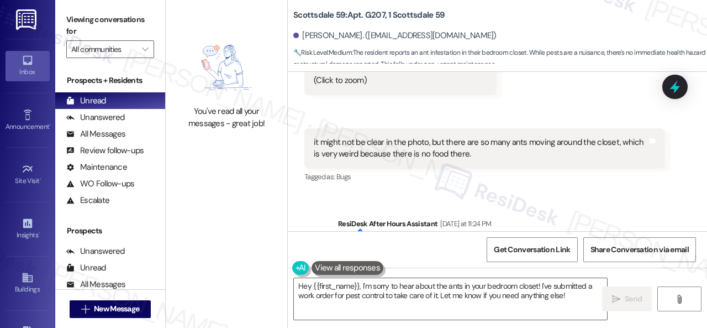
scroll to position [10663, 0]
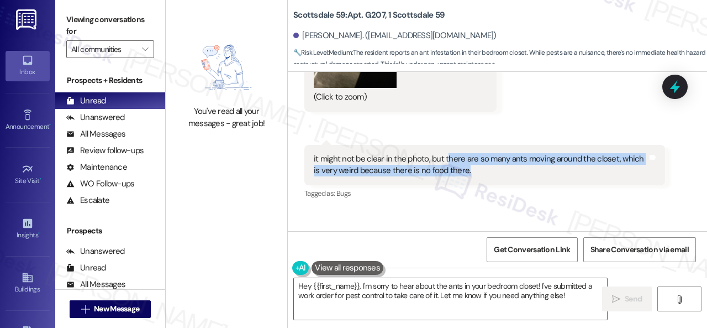
drag, startPoint x: 445, startPoint y: 92, endPoint x: 467, endPoint y: 103, distance: 24.7
click at [467, 153] on div "it might not be clear in the photo, but there are so many ants moving around th…" at bounding box center [481, 165] width 334 height 24
copy div "here are so many ants moving around the closet, which is very weird because the…"
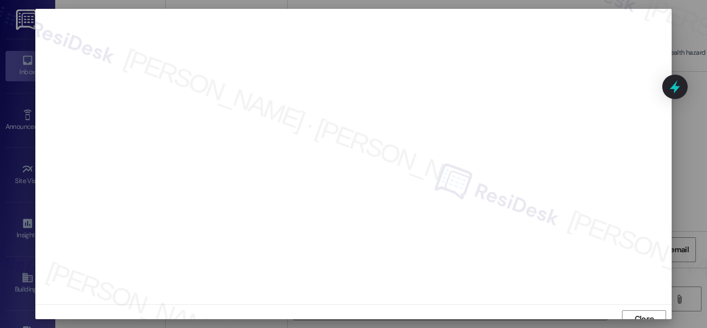
scroll to position [8, 0]
click at [641, 308] on span "Close" at bounding box center [644, 311] width 19 height 12
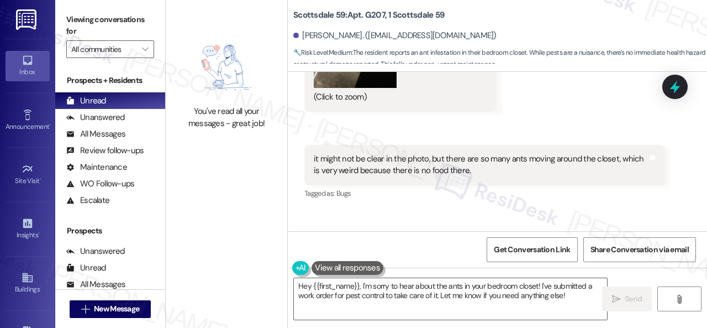
click at [552, 139] on div "Received via SMS 11:24 PM Vladimir Abdelnour Yesterday at 11:24 PM it might not…" at bounding box center [484, 173] width 377 height 73
click at [486, 292] on textarea "Hey {{first_name}}, I'm sorry to hear about the ants in your bedroom closet! I'…" at bounding box center [450, 298] width 313 height 41
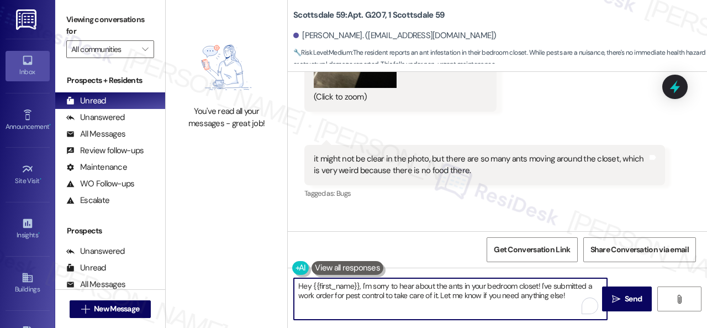
paste textarea "Thank you. I've submitted a work order on your behalf and notified the site tea…"
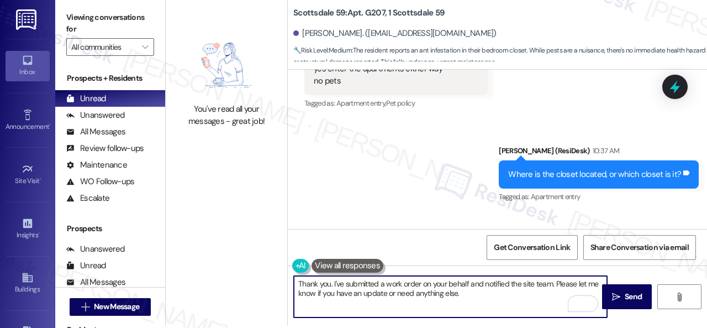
scroll to position [3, 0]
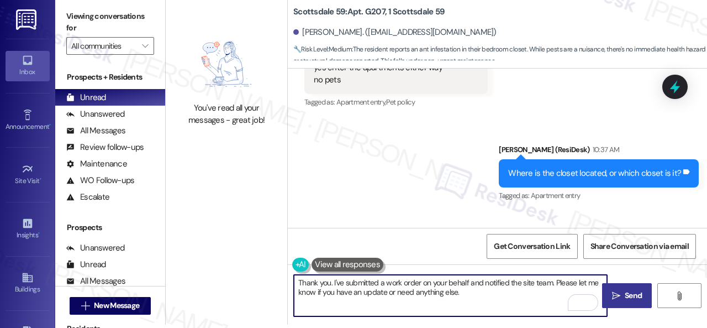
type textarea "Thank you. I've submitted a work order on your behalf and notified the site tea…"
click at [616, 291] on icon "" at bounding box center [616, 295] width 8 height 9
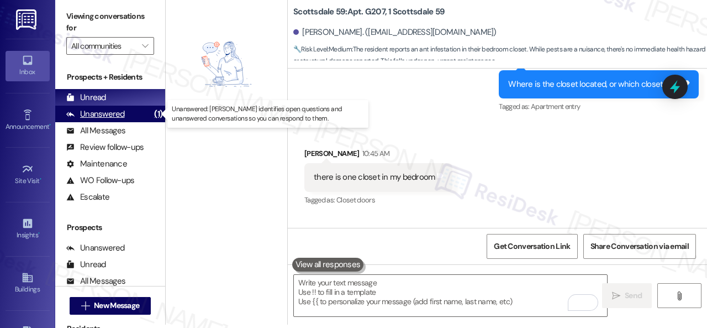
click at [101, 117] on div "Unanswered" at bounding box center [95, 114] width 59 height 12
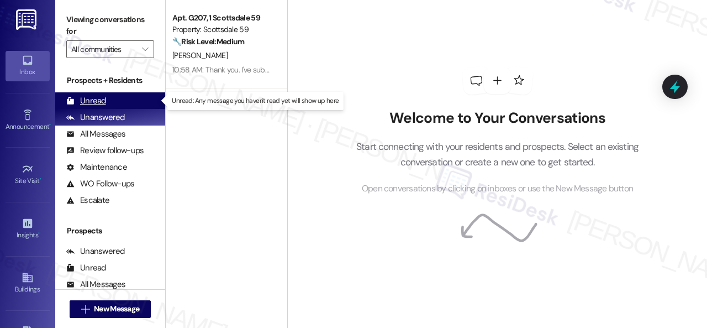
click at [98, 102] on div "Unread" at bounding box center [86, 101] width 40 height 12
